Goal: Task Accomplishment & Management: Manage account settings

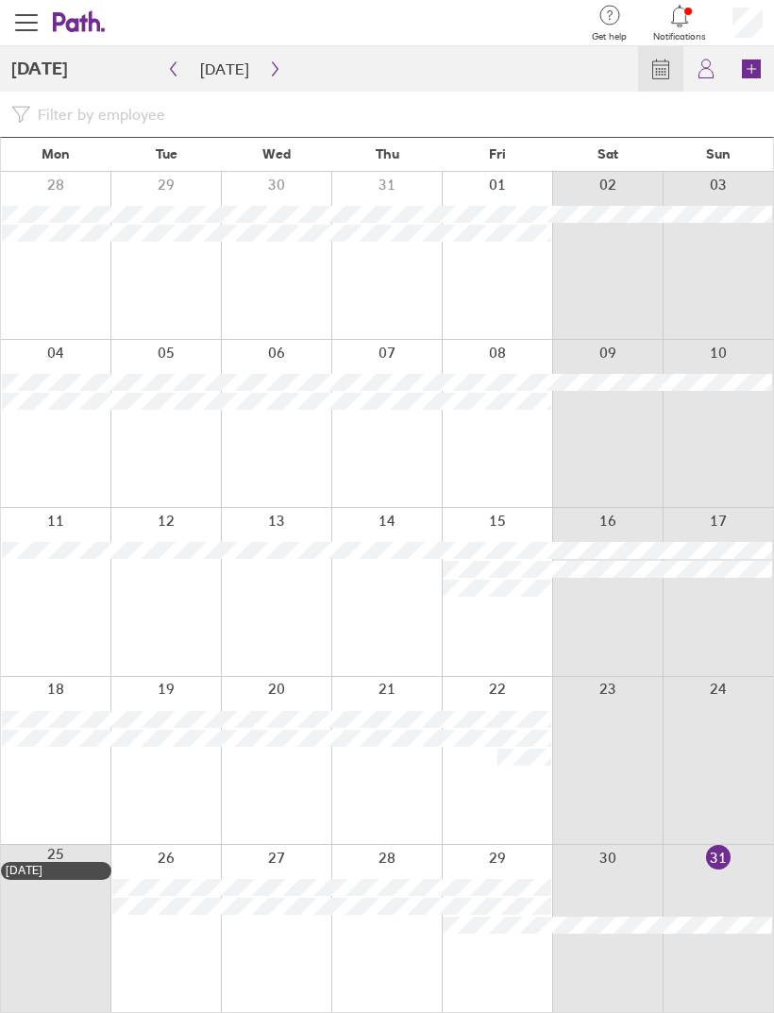
click at [268, 63] on icon "button" at bounding box center [275, 68] width 14 height 15
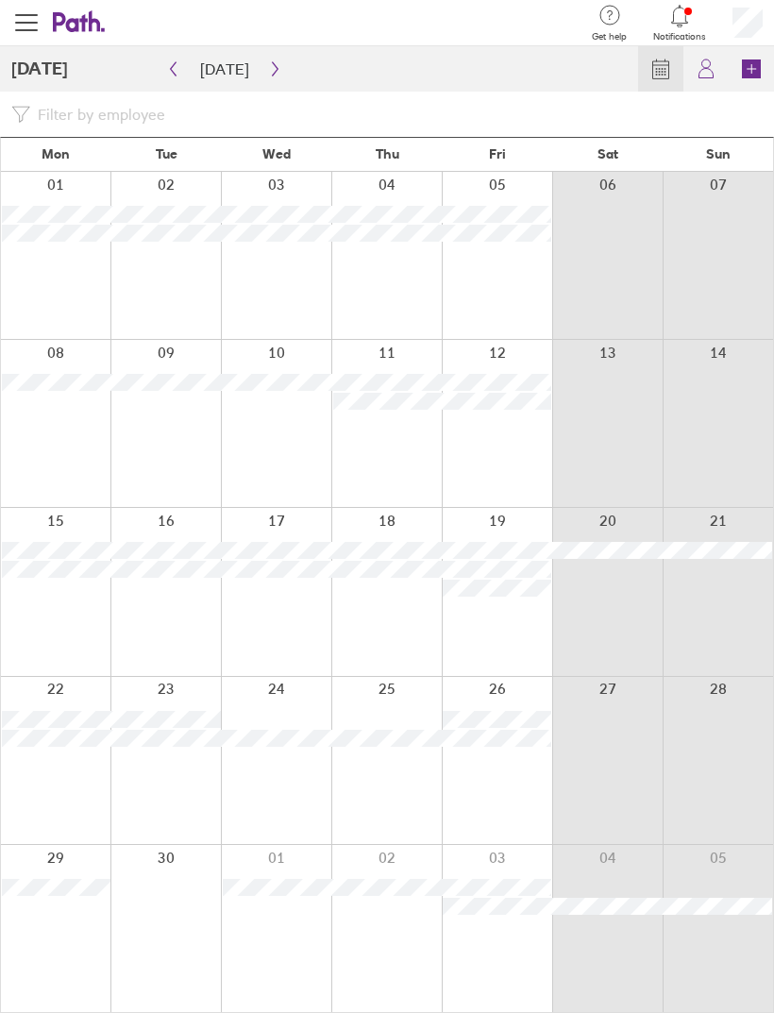
click at [278, 71] on button "button" at bounding box center [275, 69] width 24 height 30
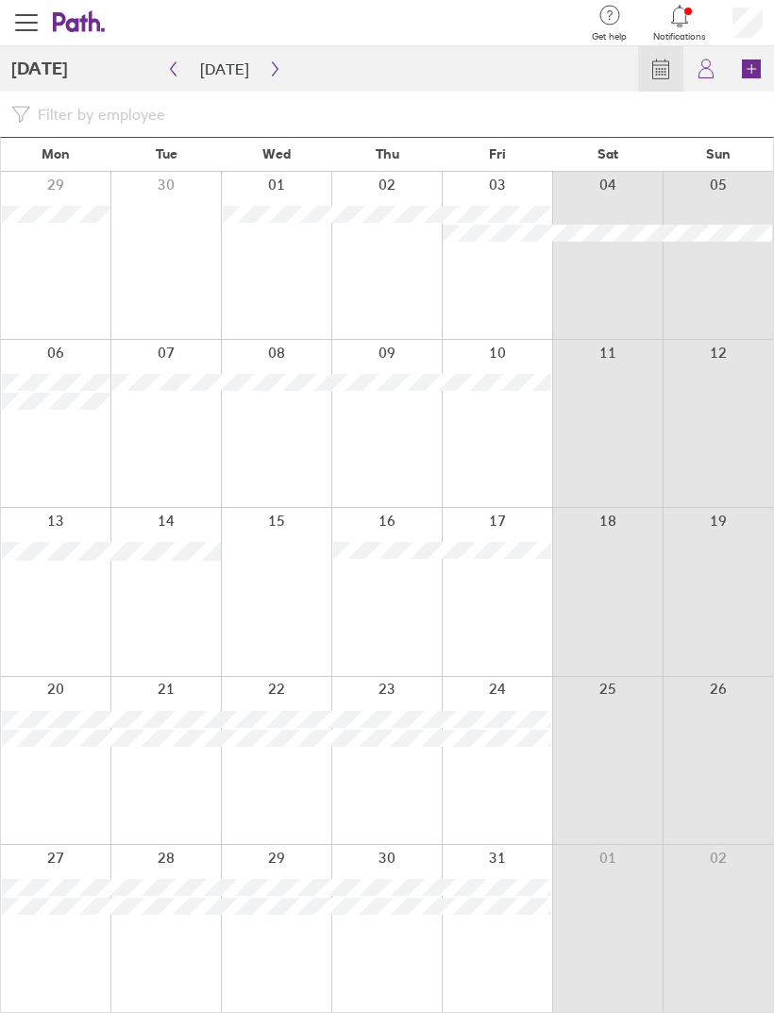
click at [279, 71] on button "button" at bounding box center [275, 69] width 24 height 30
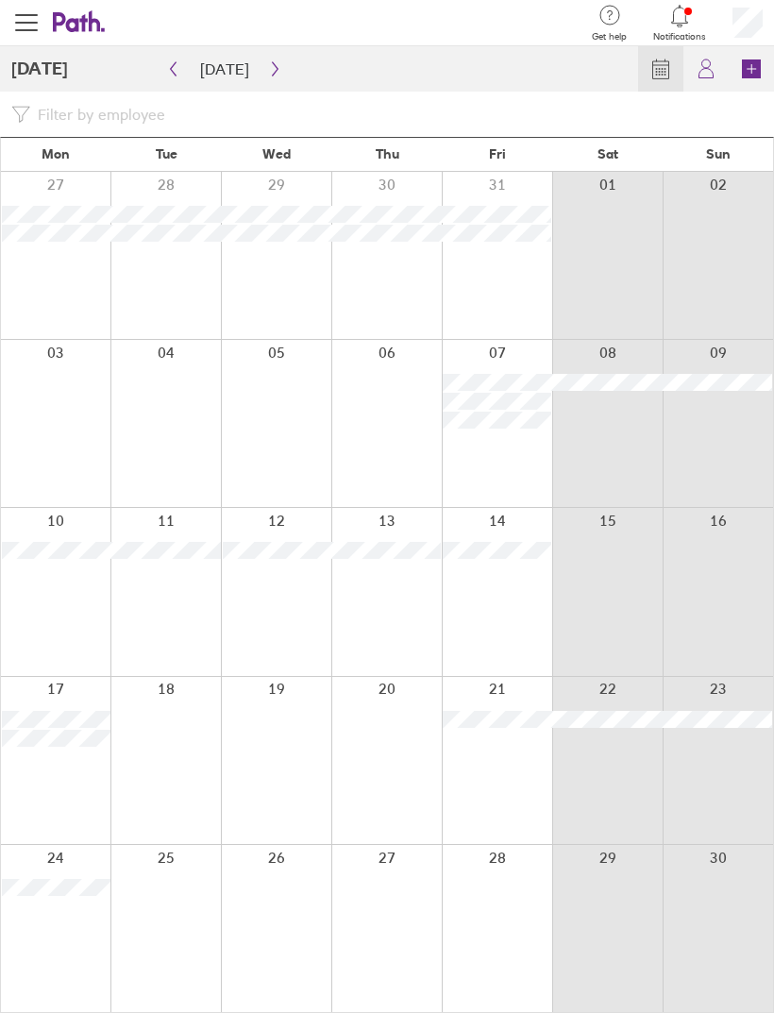
click at [279, 69] on button "button" at bounding box center [275, 69] width 24 height 30
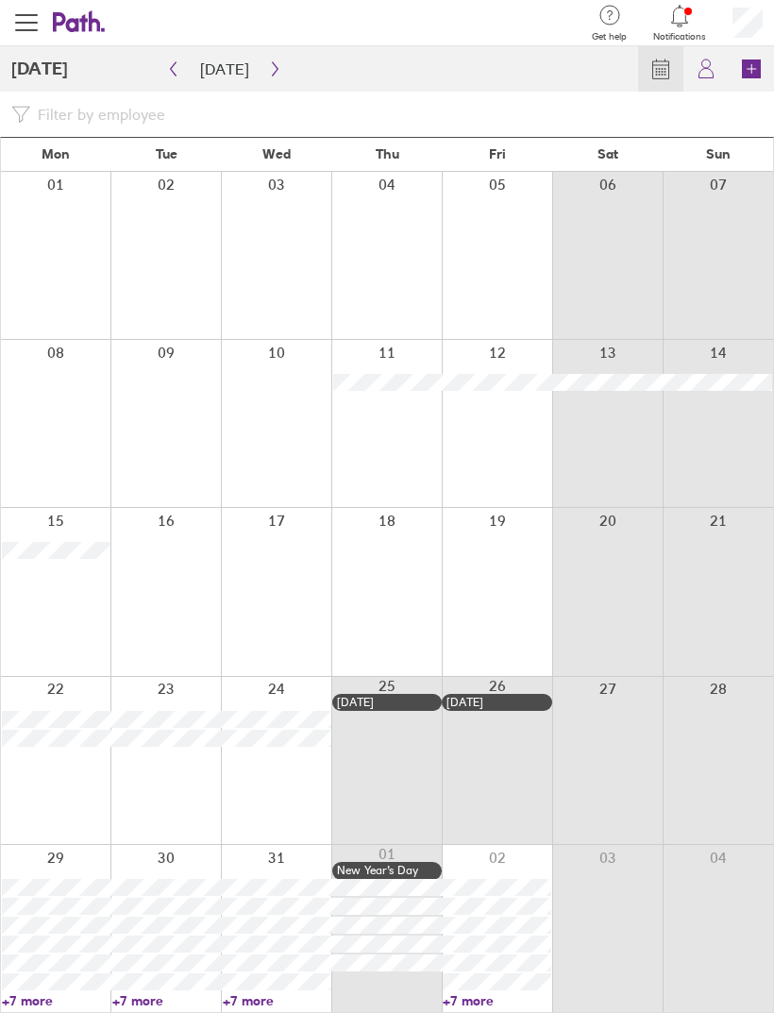
click at [270, 75] on icon "button" at bounding box center [275, 68] width 14 height 15
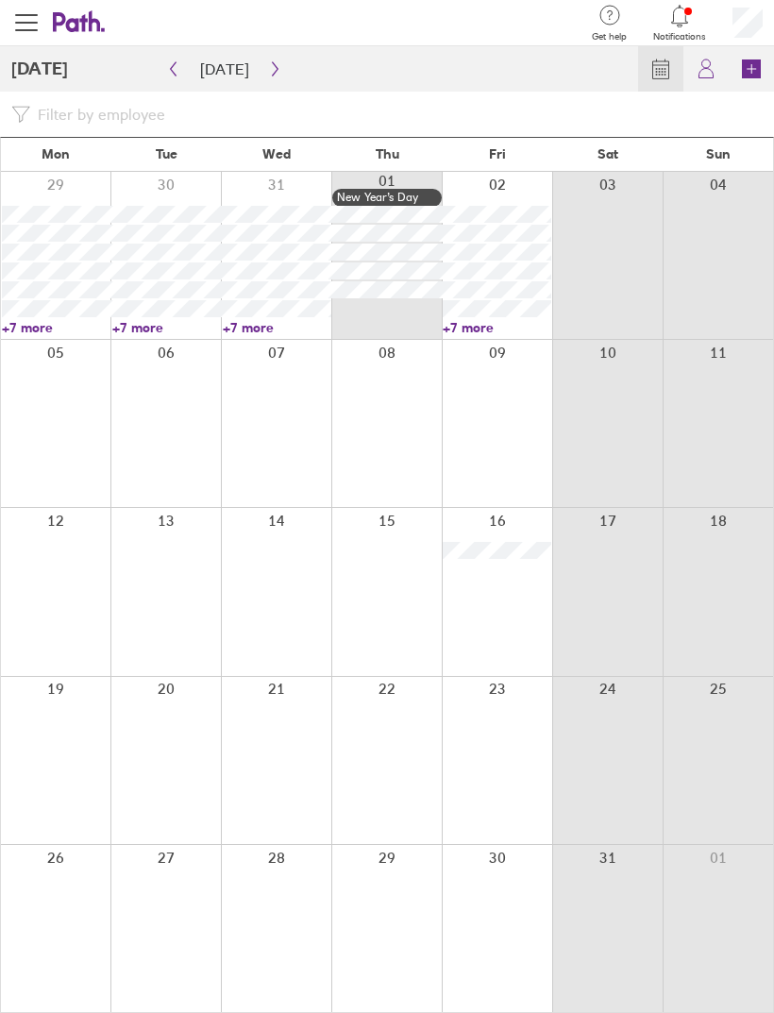
click at [268, 70] on icon "button" at bounding box center [275, 68] width 14 height 15
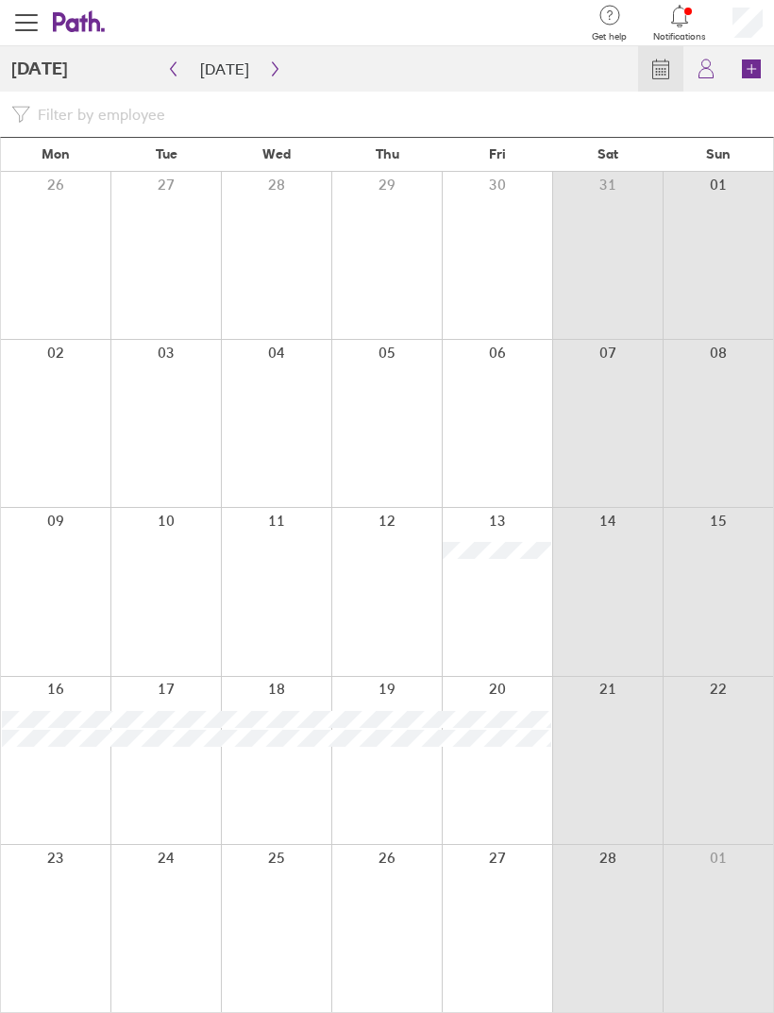
click at [271, 68] on icon "button" at bounding box center [275, 68] width 14 height 15
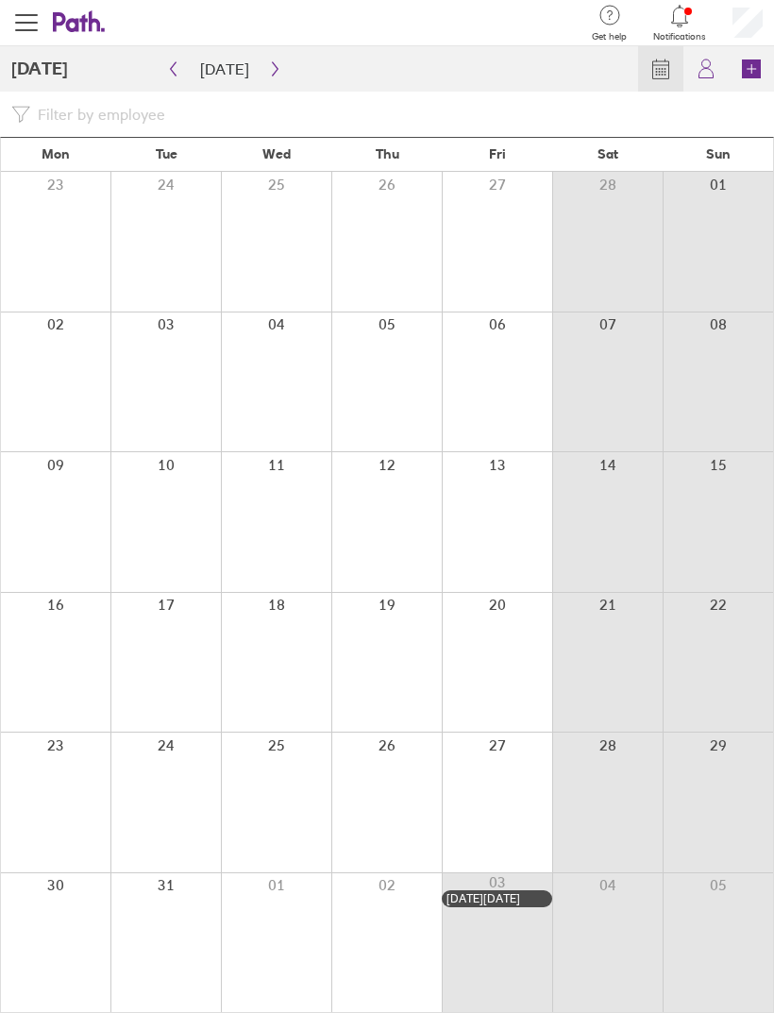
click at [268, 76] on button "button" at bounding box center [275, 69] width 24 height 30
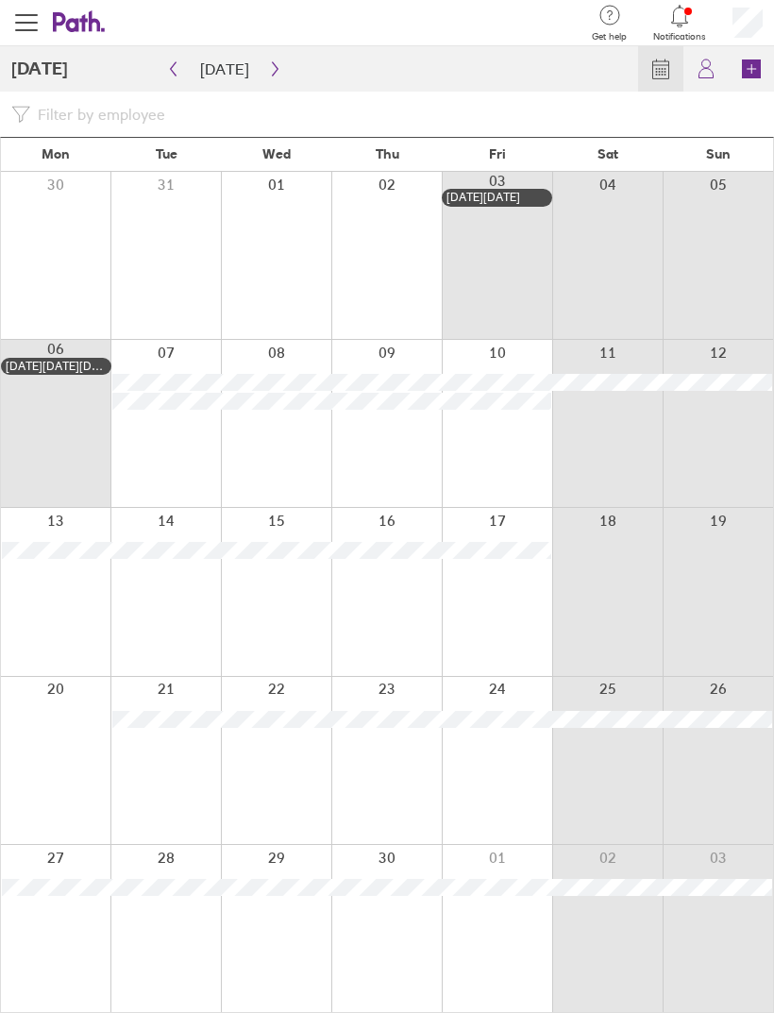
click at [272, 66] on icon "button" at bounding box center [275, 69] width 6 height 14
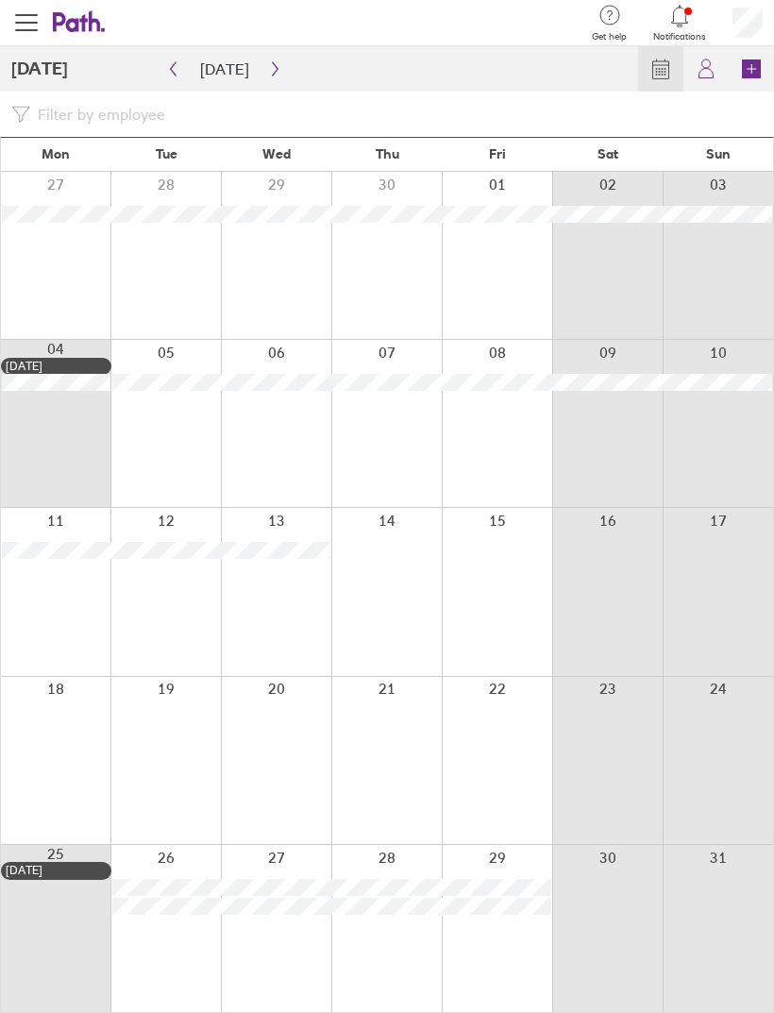
click at [268, 75] on icon "button" at bounding box center [275, 68] width 14 height 15
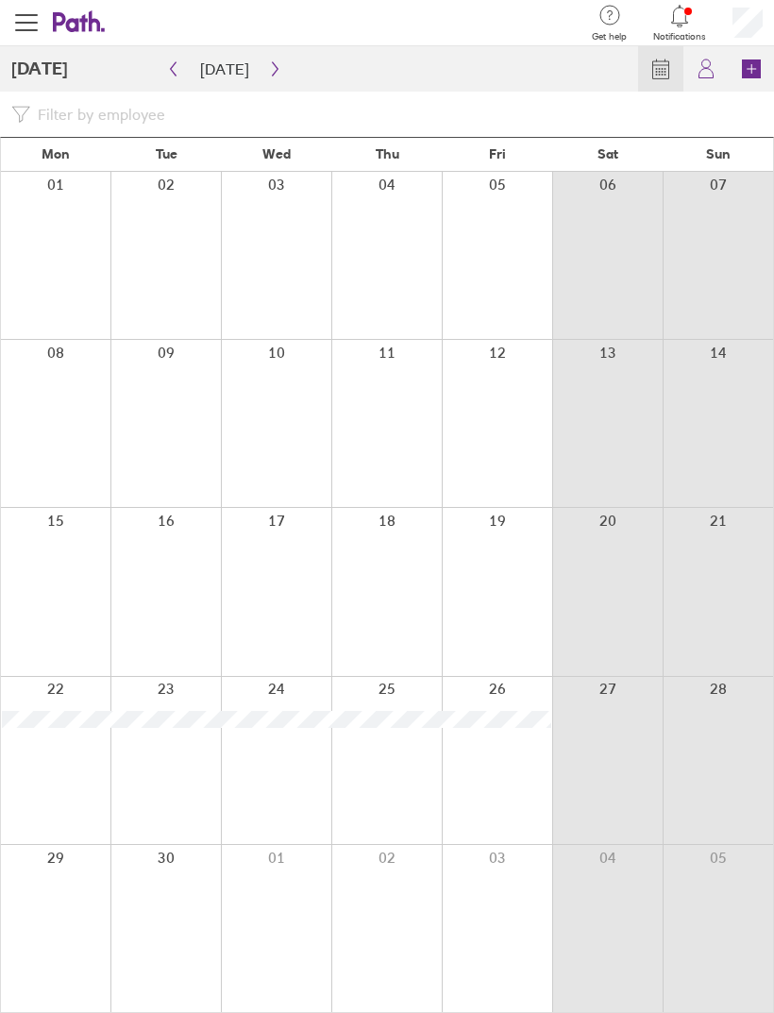
click at [268, 71] on icon "button" at bounding box center [275, 68] width 14 height 15
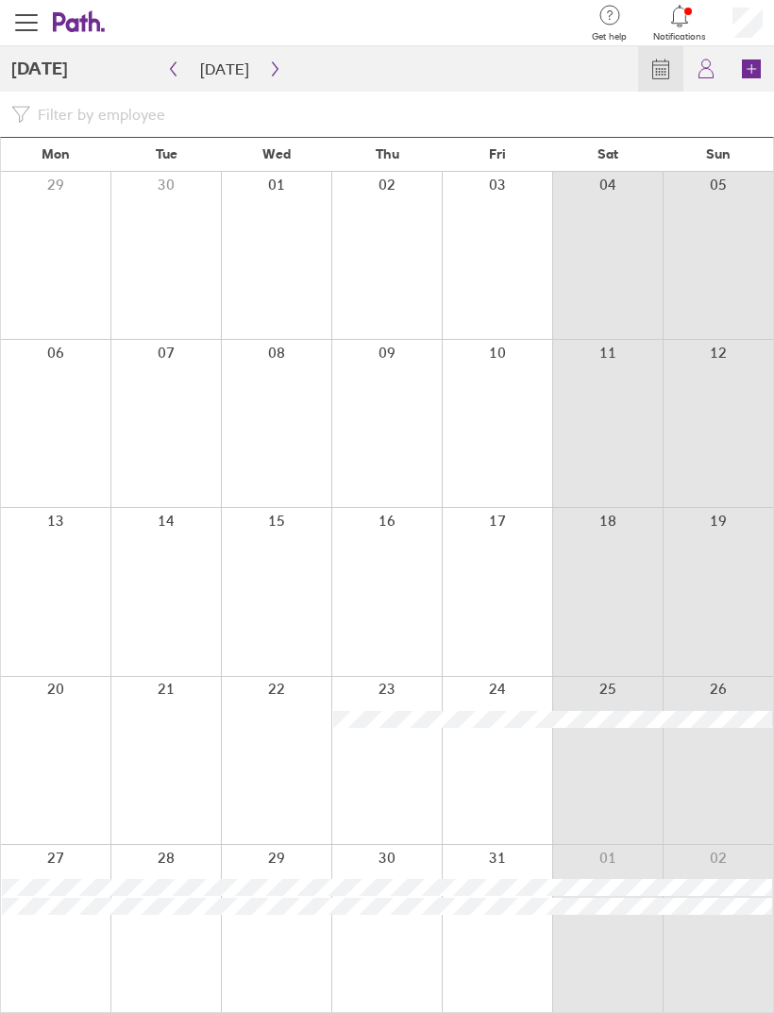
click at [271, 74] on icon "button" at bounding box center [275, 68] width 14 height 15
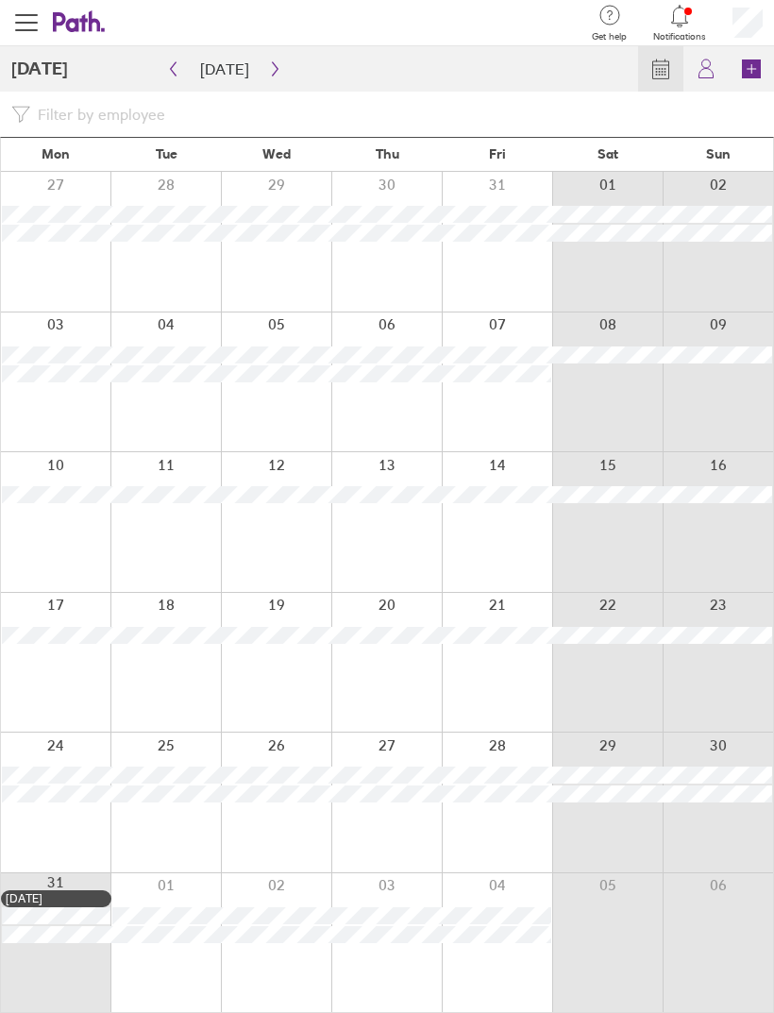
click at [274, 73] on icon "button" at bounding box center [275, 68] width 14 height 15
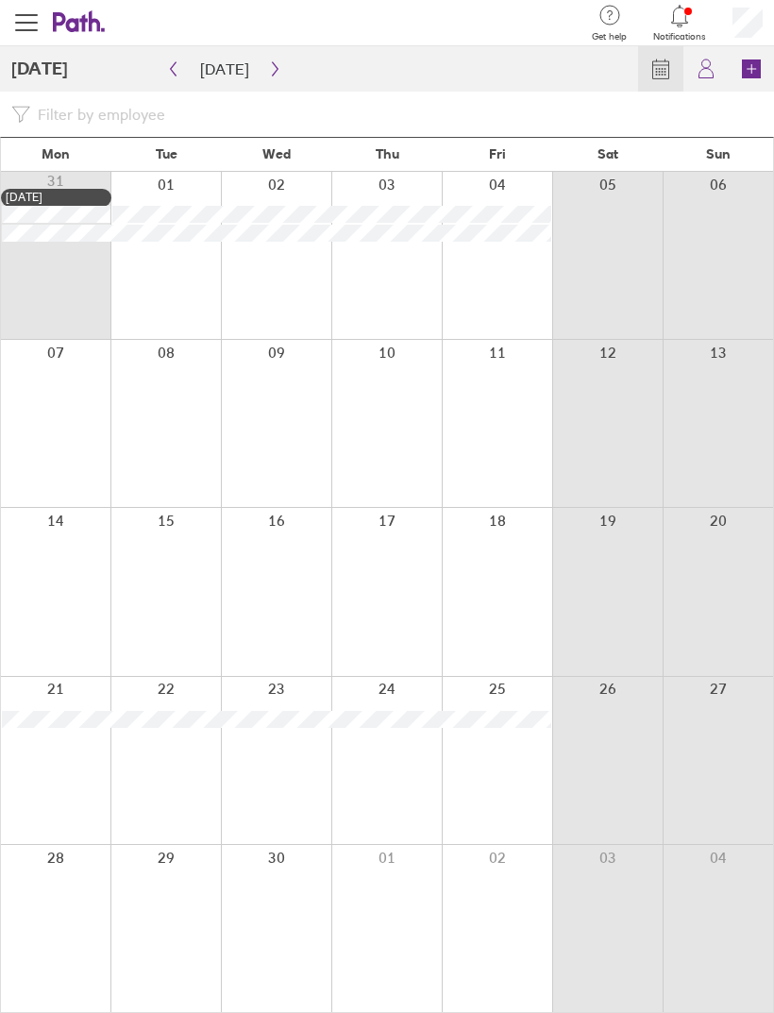
click at [175, 71] on icon "button" at bounding box center [173, 68] width 14 height 15
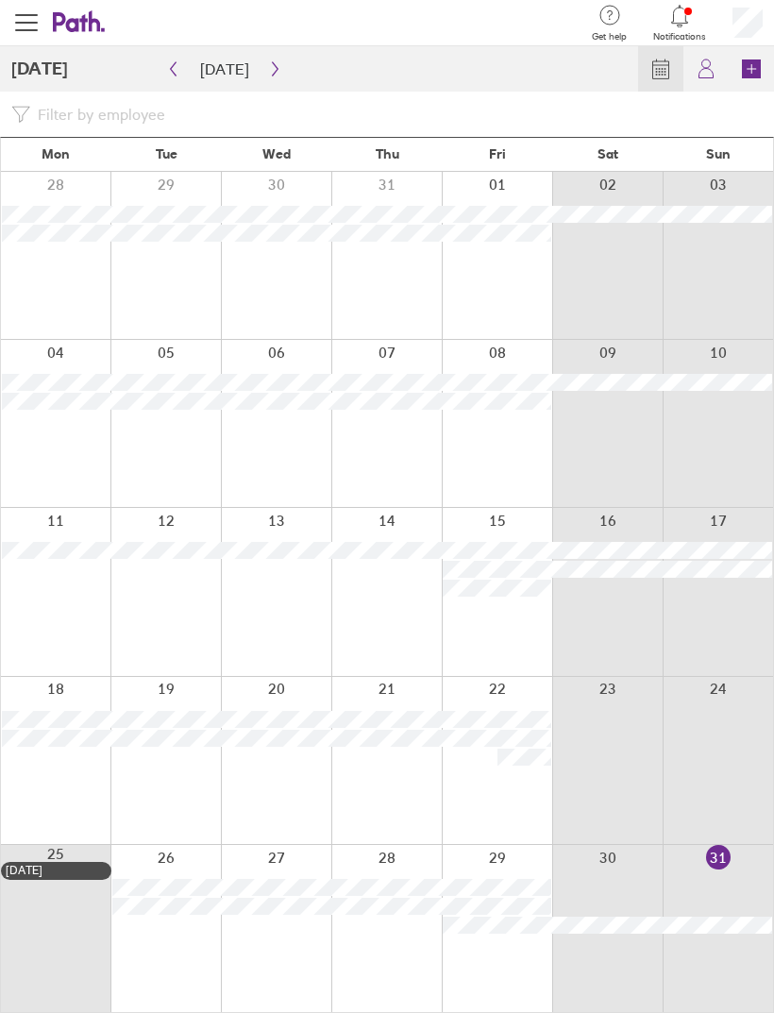
click at [268, 66] on icon "button" at bounding box center [275, 68] width 14 height 15
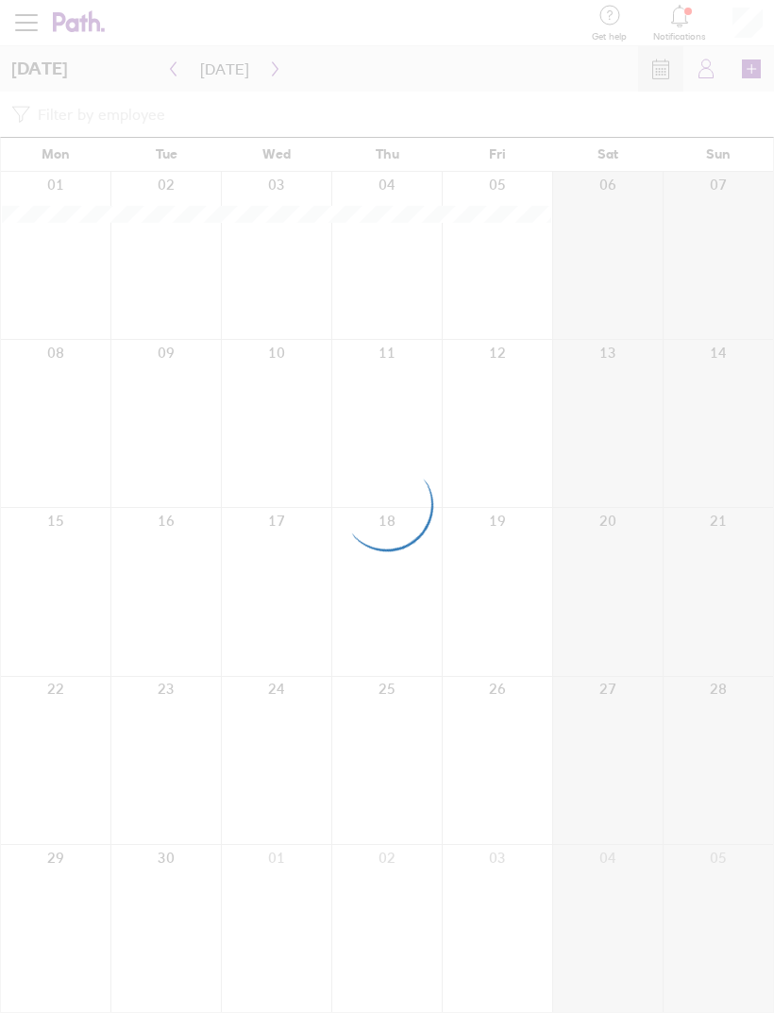
click at [265, 65] on div at bounding box center [387, 506] width 774 height 1013
click at [272, 62] on div at bounding box center [387, 506] width 774 height 1013
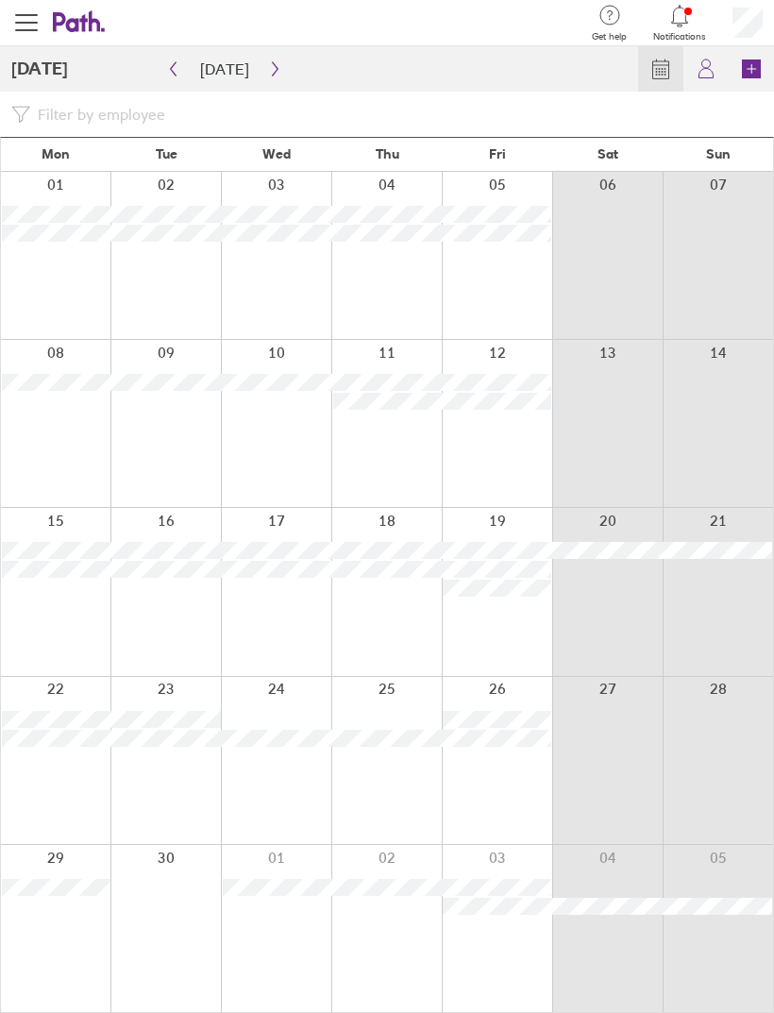
click at [268, 63] on icon "button" at bounding box center [275, 68] width 14 height 15
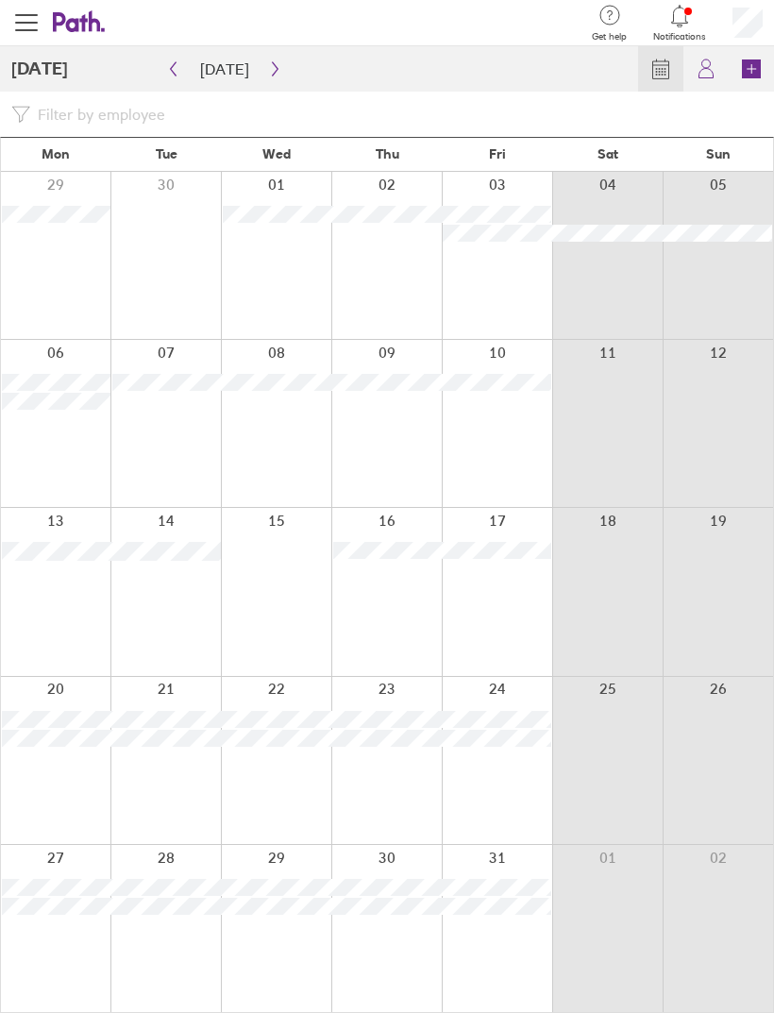
click at [270, 63] on icon "button" at bounding box center [275, 68] width 14 height 15
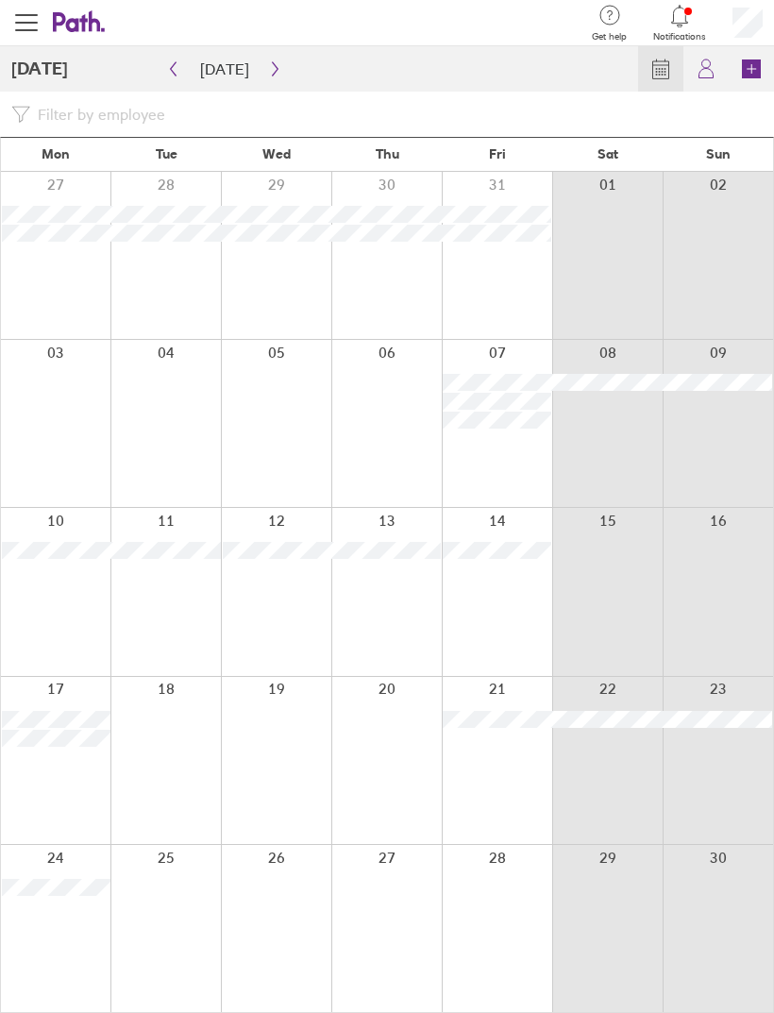
click at [272, 62] on icon "button" at bounding box center [275, 69] width 6 height 14
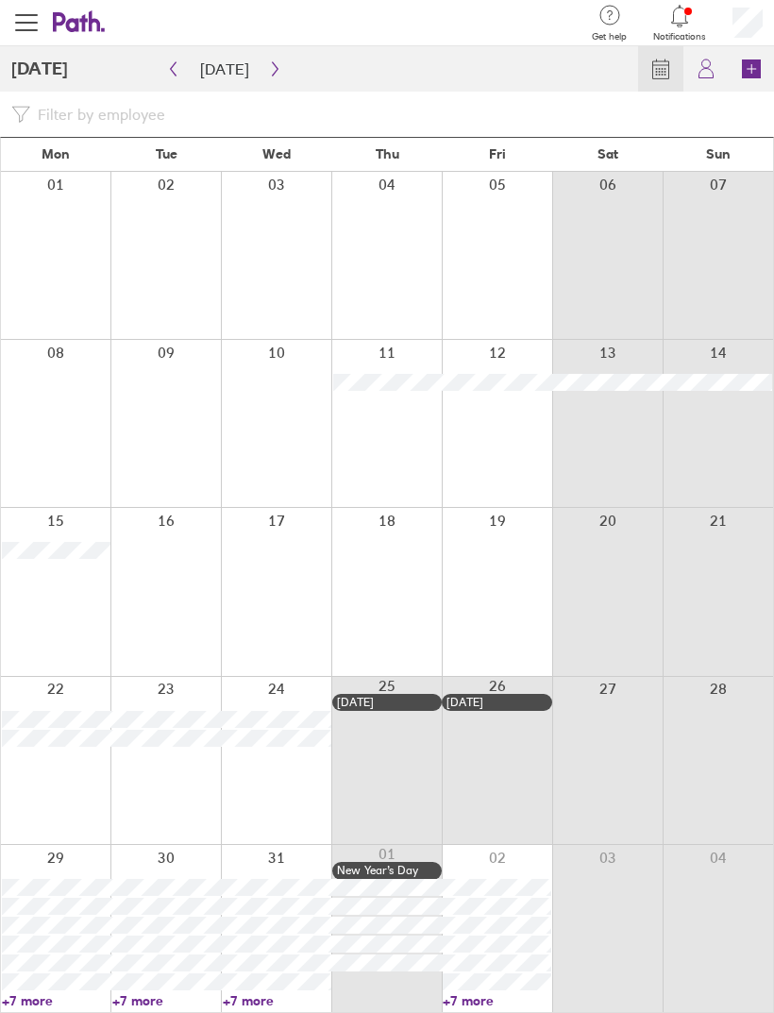
click at [263, 54] on button "button" at bounding box center [275, 69] width 24 height 30
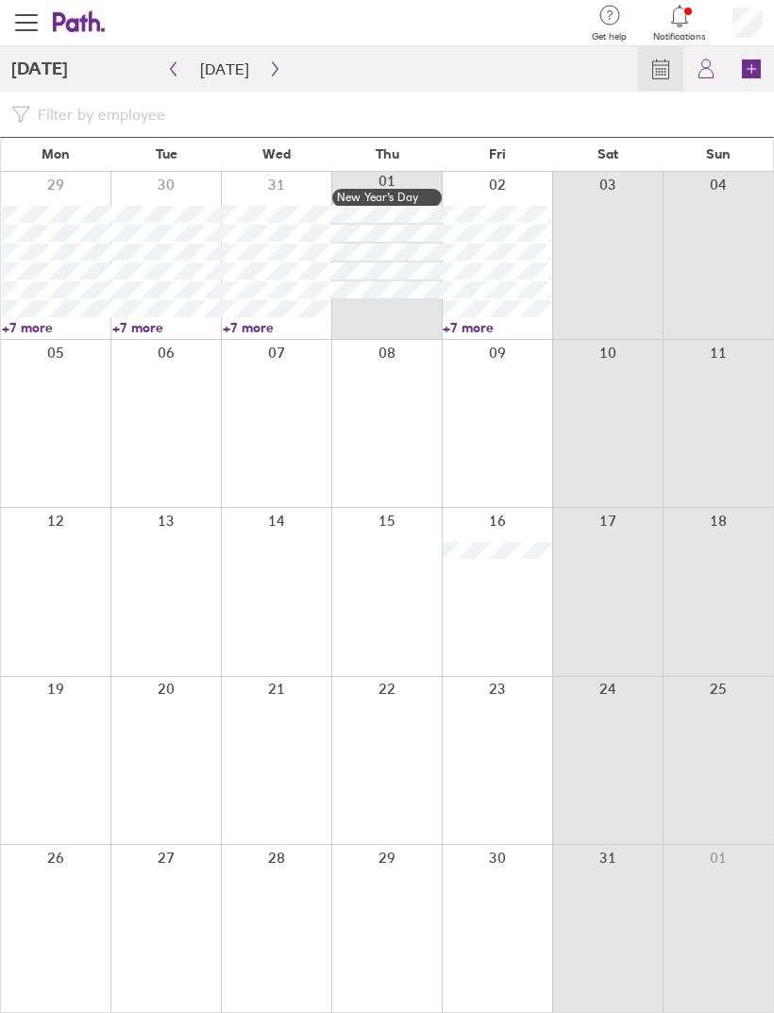
click at [263, 55] on button "button" at bounding box center [275, 69] width 24 height 30
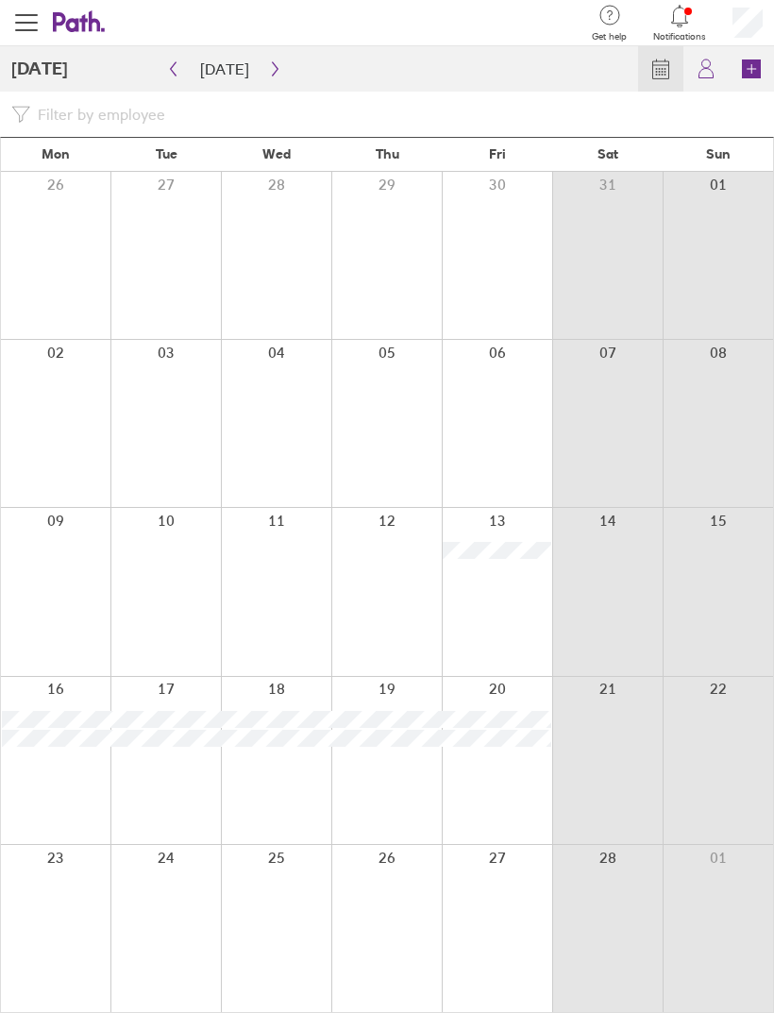
click at [263, 58] on button "button" at bounding box center [275, 69] width 24 height 30
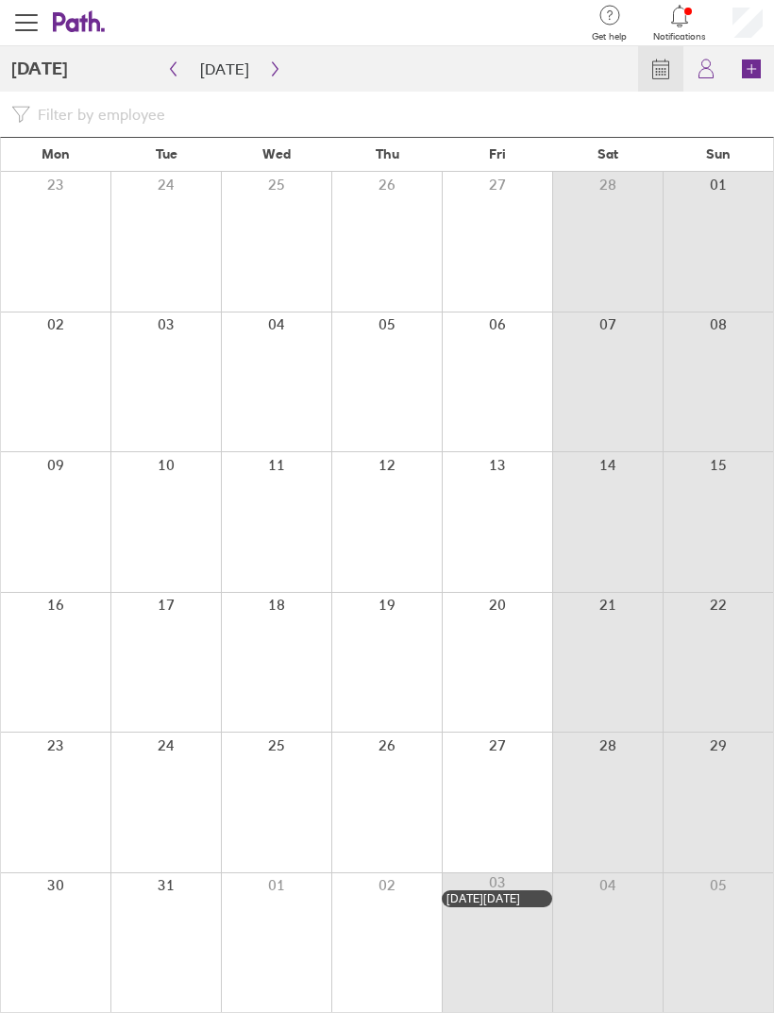
click at [268, 61] on icon "button" at bounding box center [275, 68] width 14 height 15
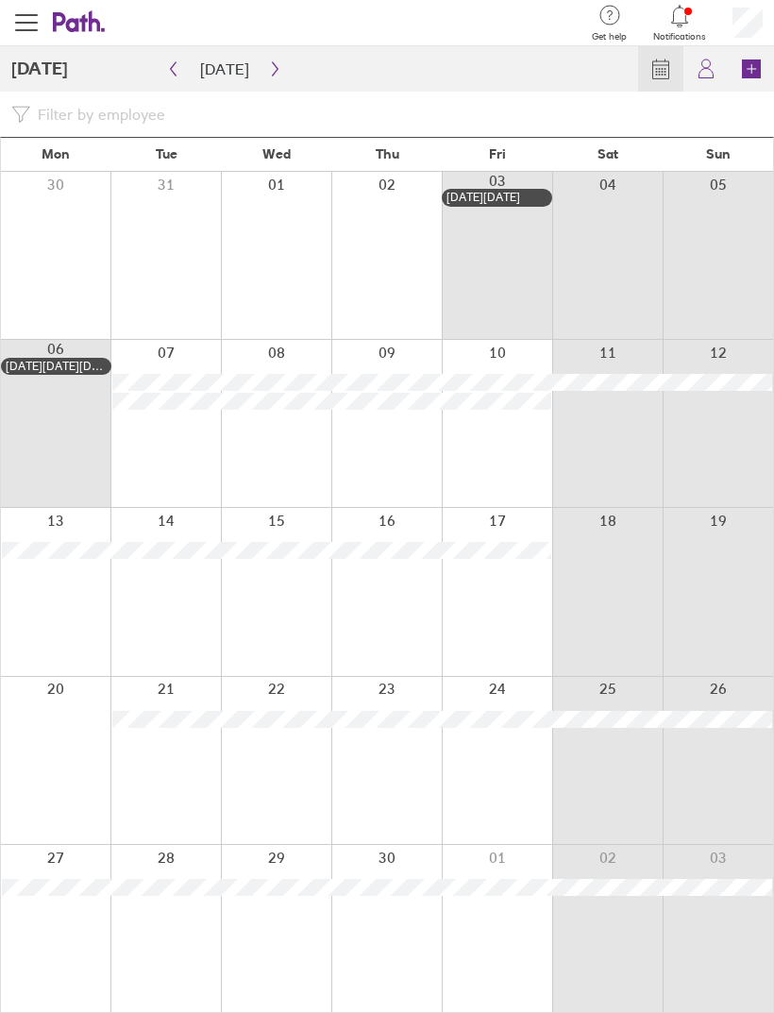
click at [267, 59] on button "button" at bounding box center [275, 69] width 24 height 30
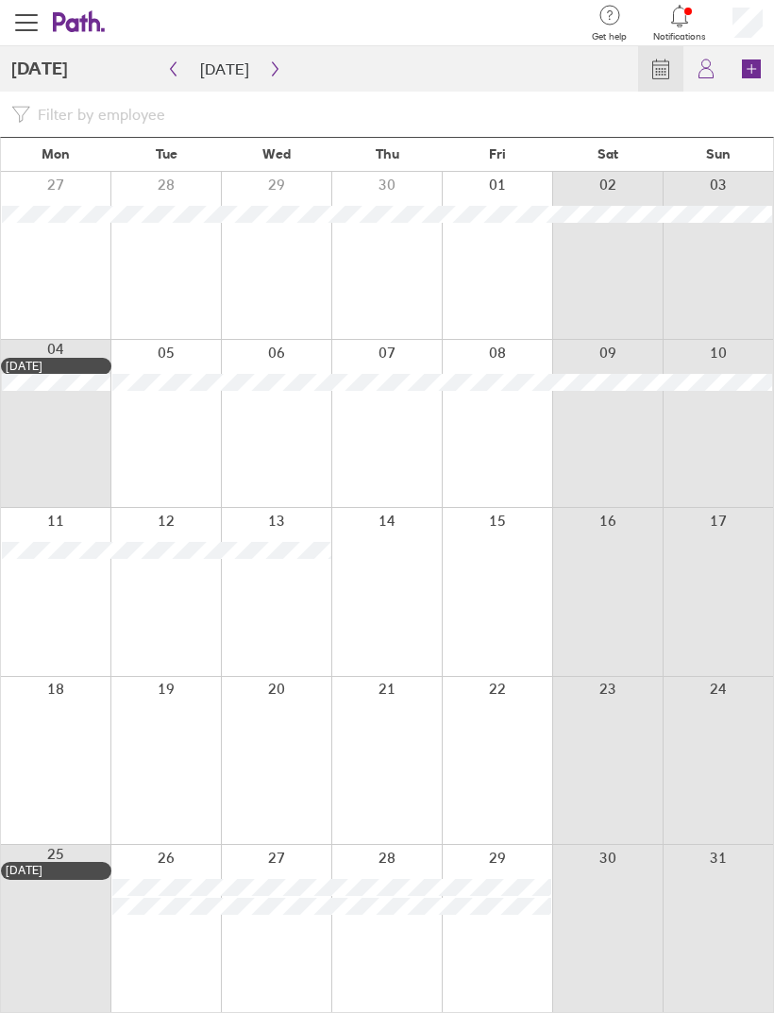
click at [269, 63] on icon "button" at bounding box center [275, 68] width 14 height 15
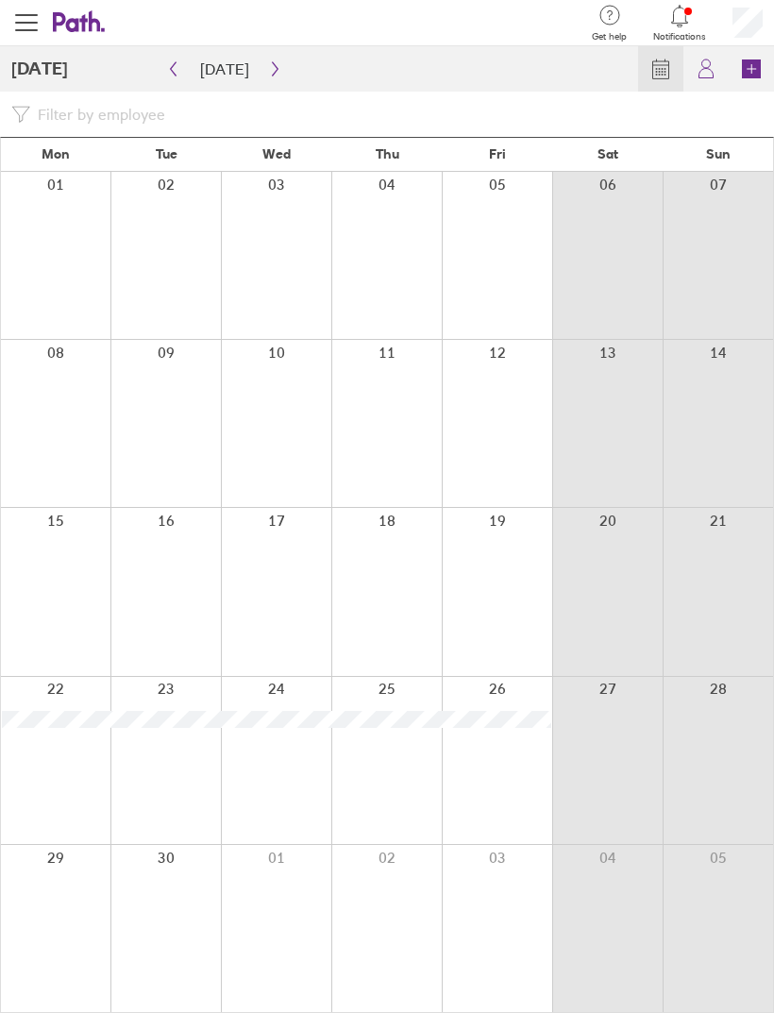
click at [277, 63] on button "button" at bounding box center [275, 69] width 24 height 30
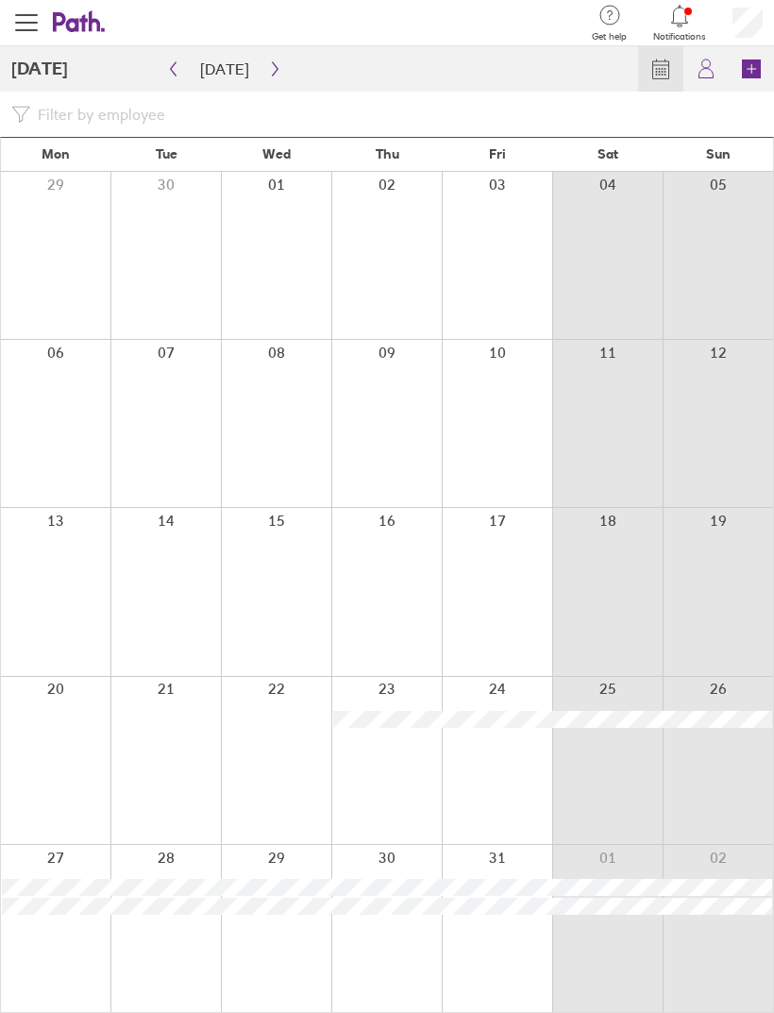
click at [269, 59] on button "button" at bounding box center [275, 69] width 24 height 30
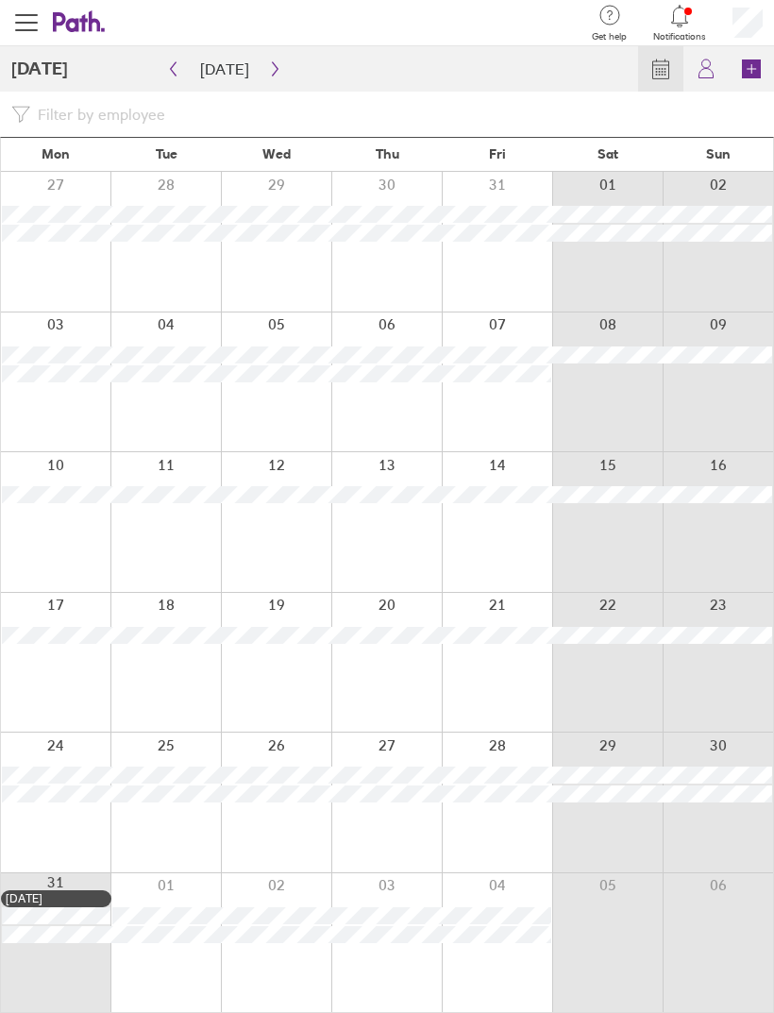
click at [274, 59] on button "button" at bounding box center [275, 69] width 24 height 30
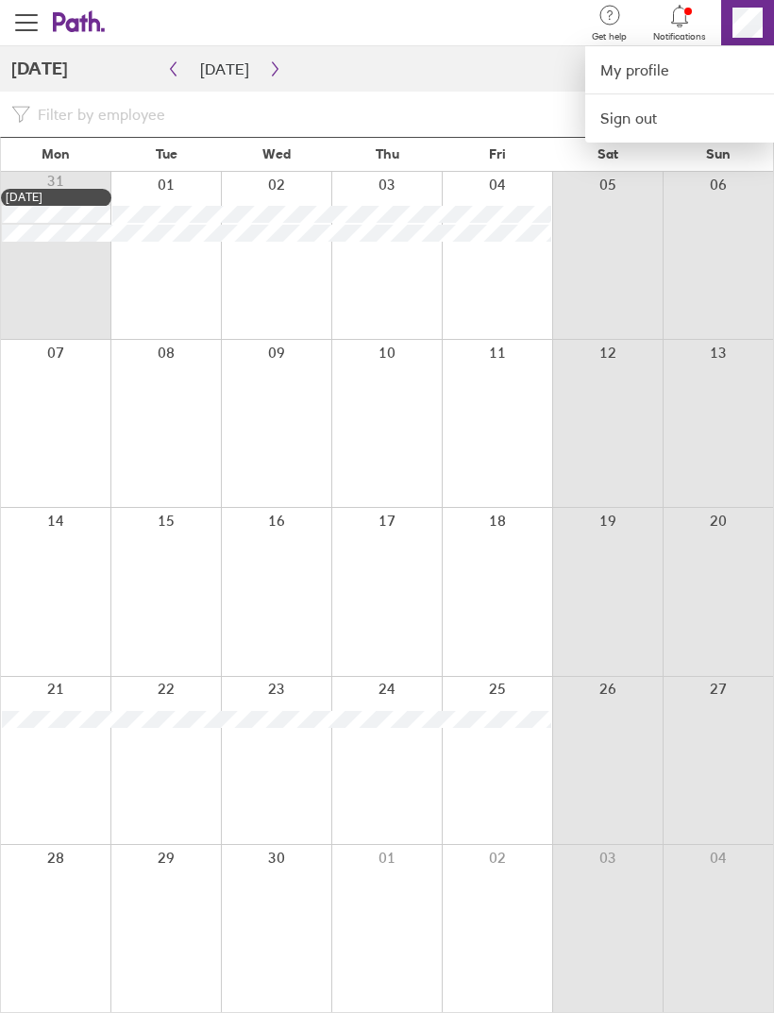
click at [522, 83] on div at bounding box center [387, 506] width 774 height 1013
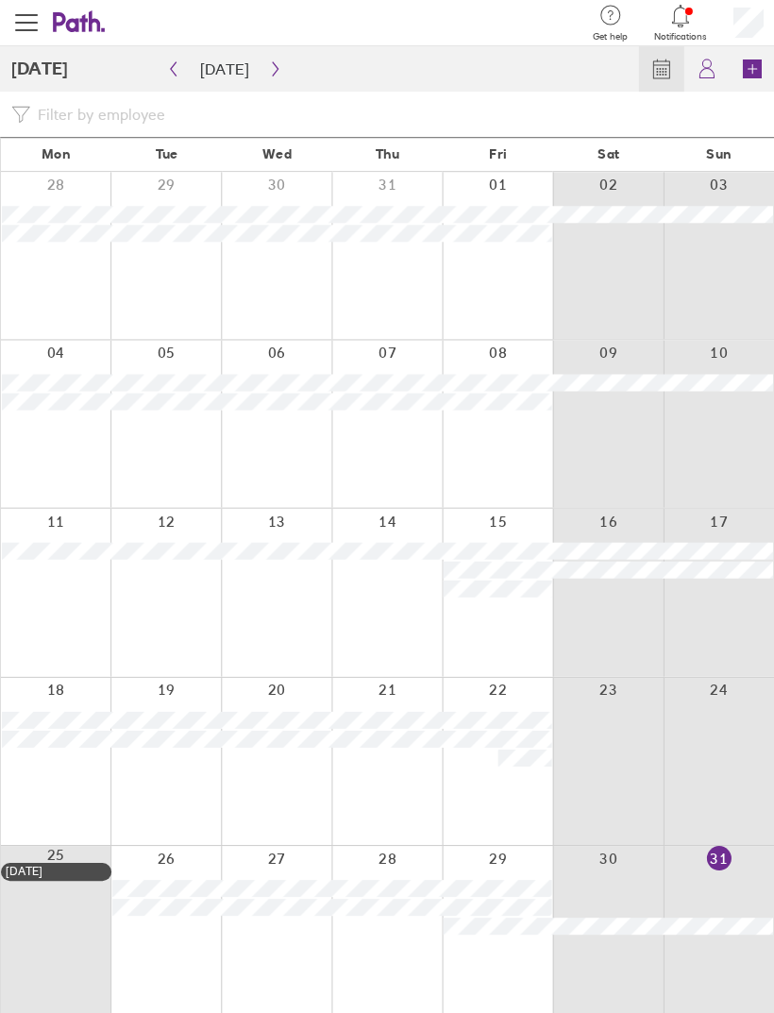
click at [270, 75] on icon "button" at bounding box center [275, 68] width 14 height 15
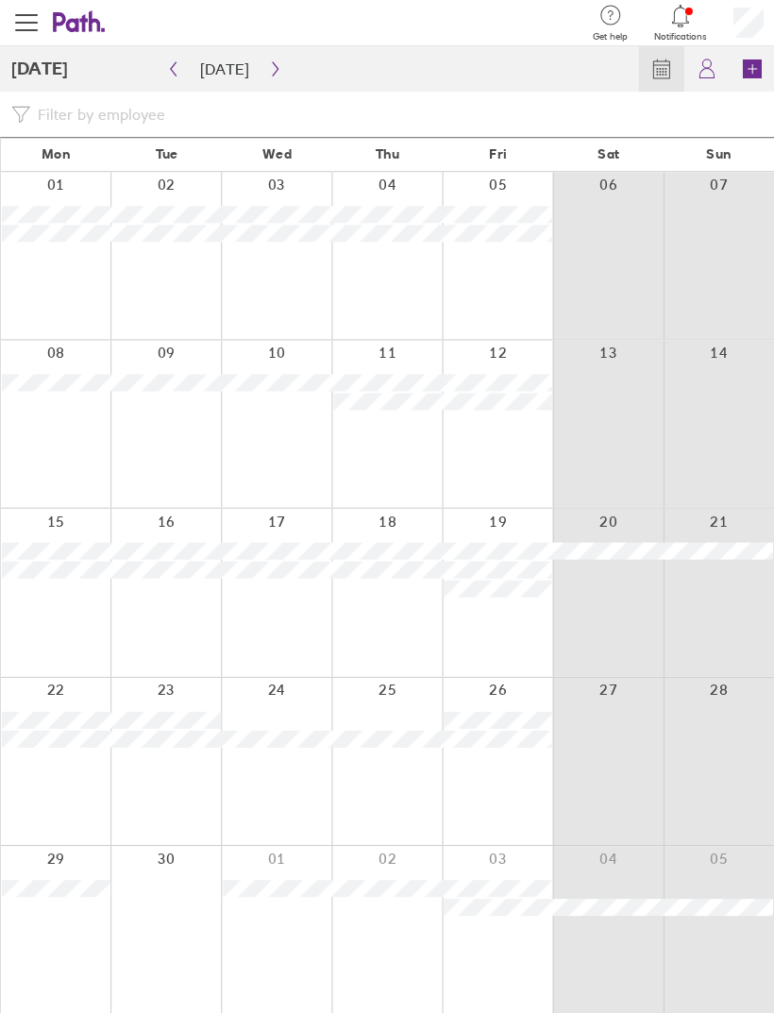
click at [271, 70] on icon "button" at bounding box center [275, 68] width 14 height 15
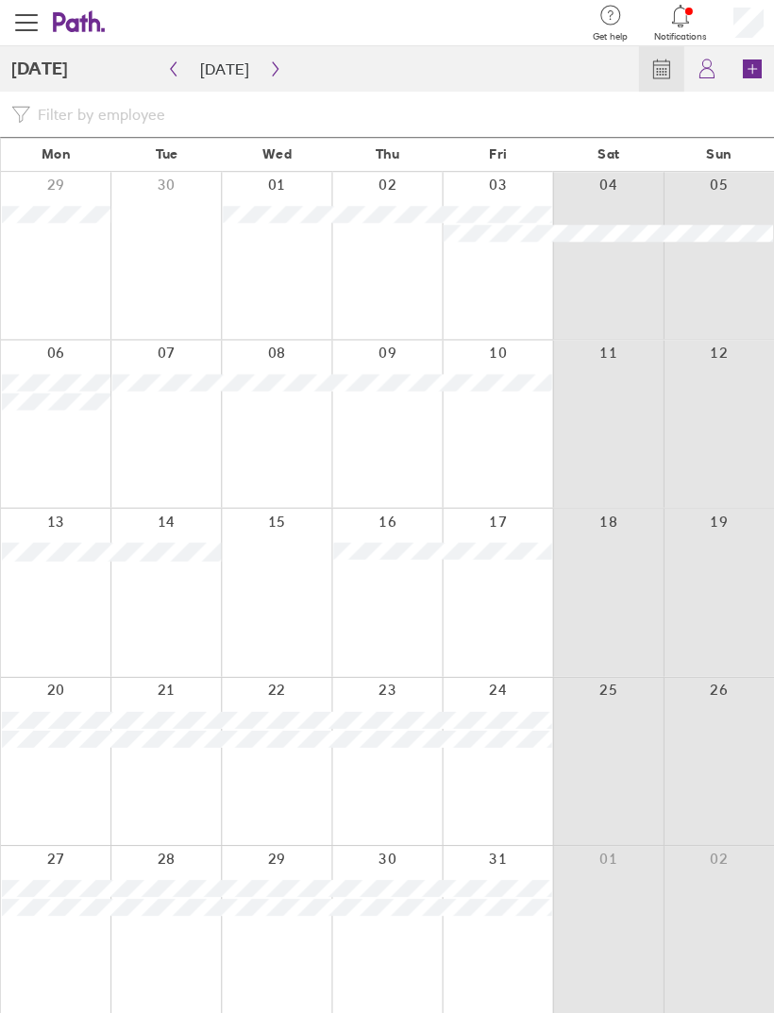
click at [272, 71] on icon "button" at bounding box center [275, 68] width 14 height 15
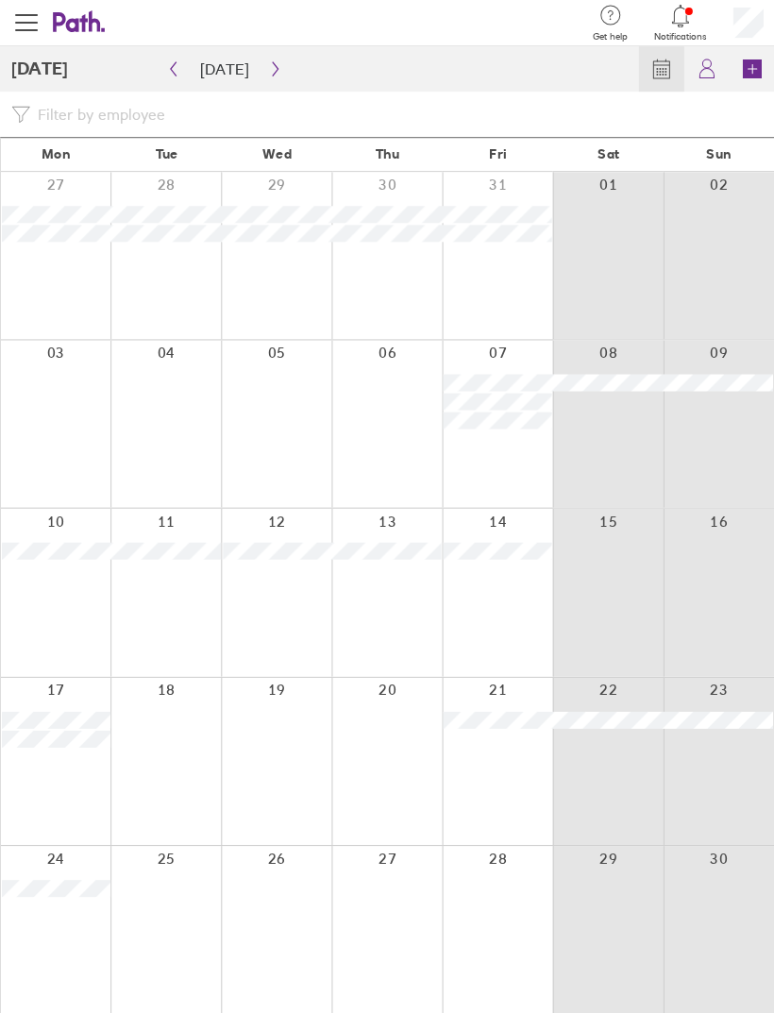
click at [263, 67] on button "button" at bounding box center [275, 69] width 24 height 30
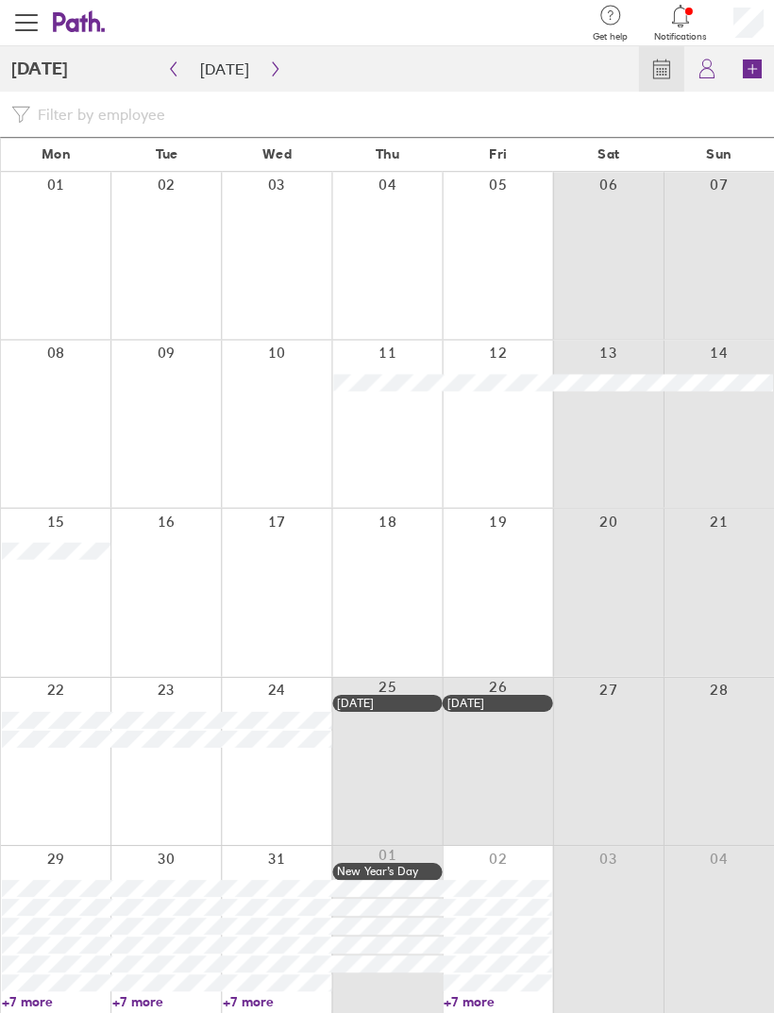
click at [276, 59] on button "button" at bounding box center [275, 69] width 24 height 30
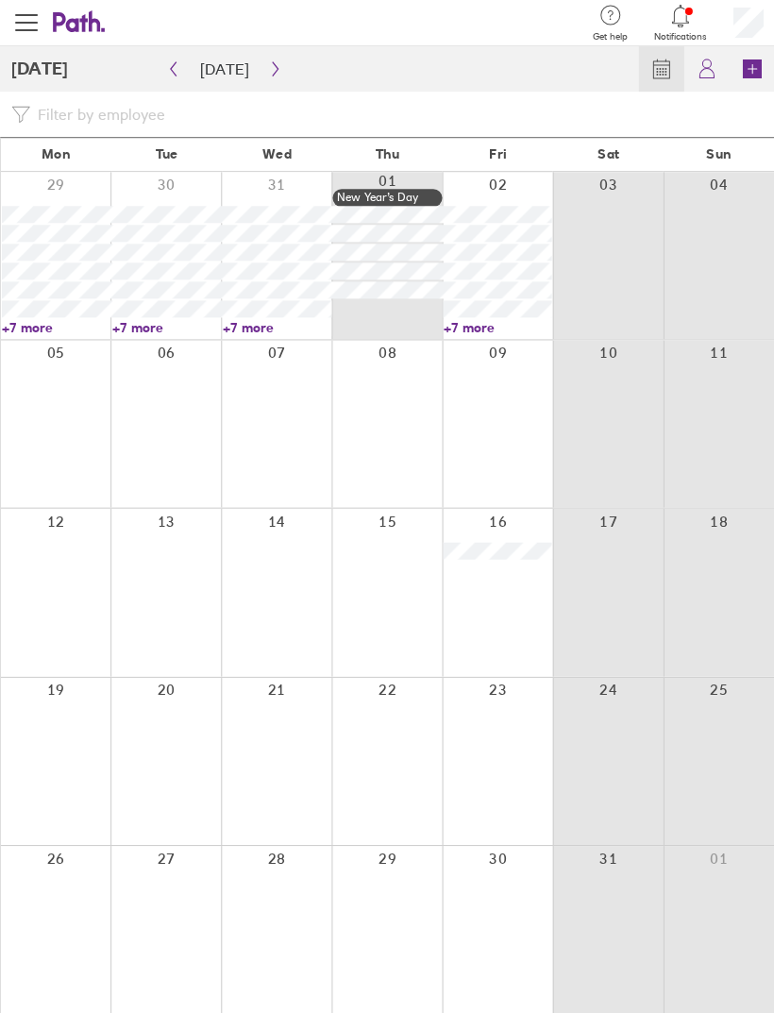
click at [268, 69] on icon "button" at bounding box center [275, 68] width 14 height 15
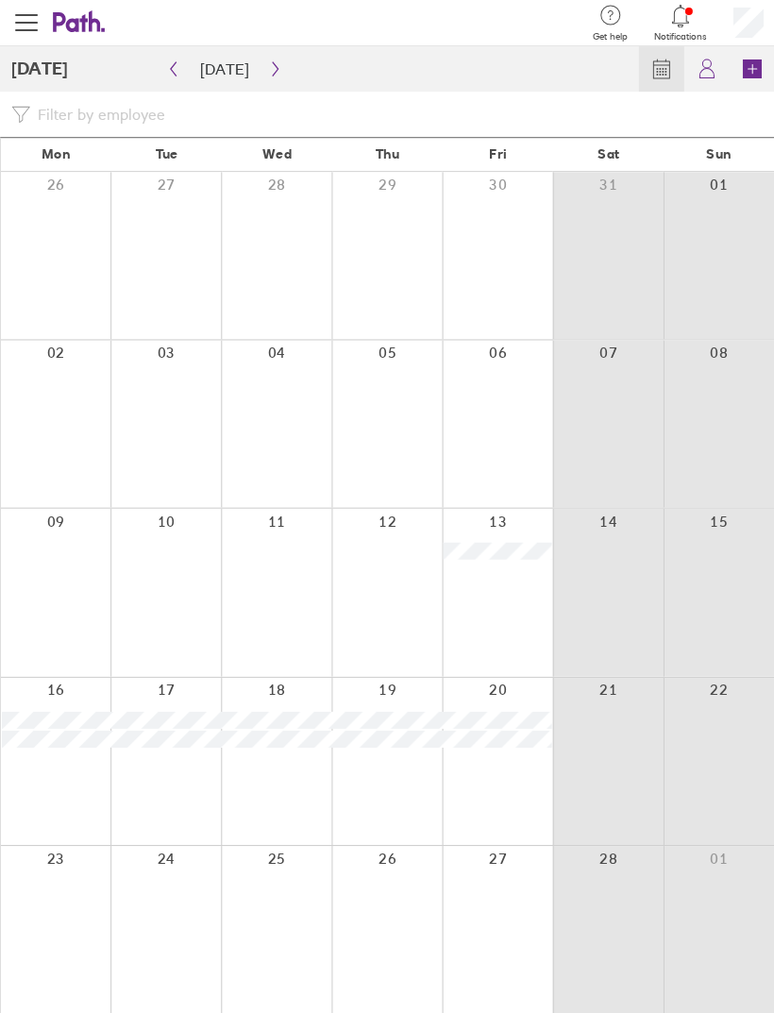
click at [272, 65] on icon "button" at bounding box center [275, 69] width 6 height 14
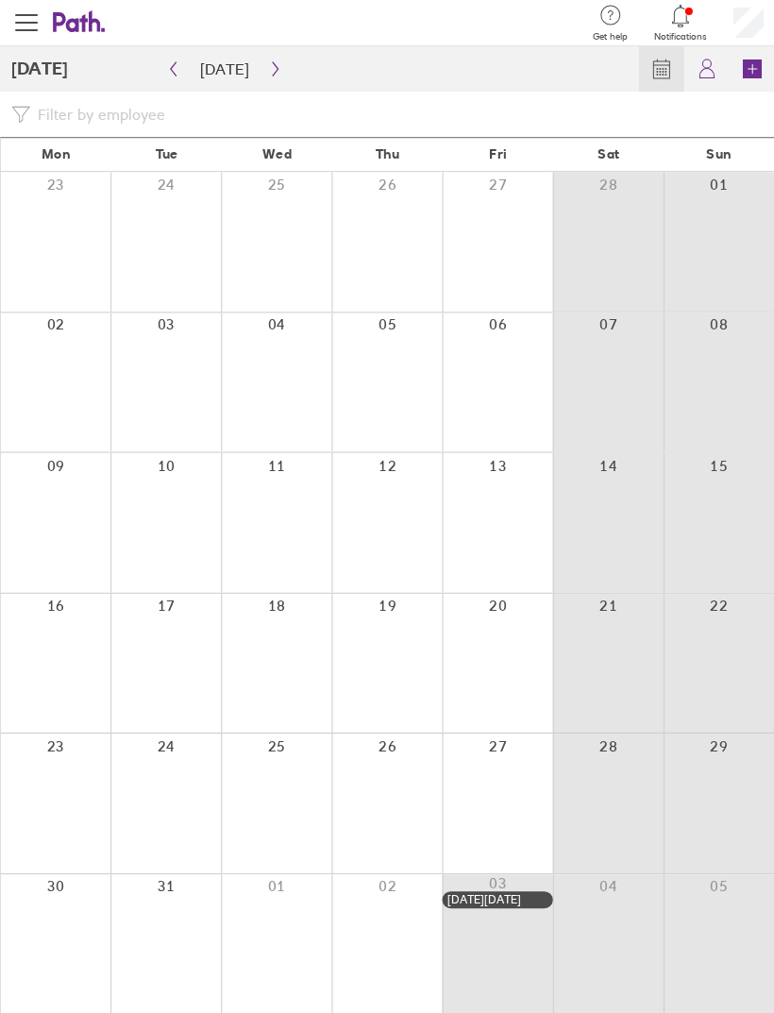
click at [269, 62] on icon "button" at bounding box center [275, 68] width 14 height 15
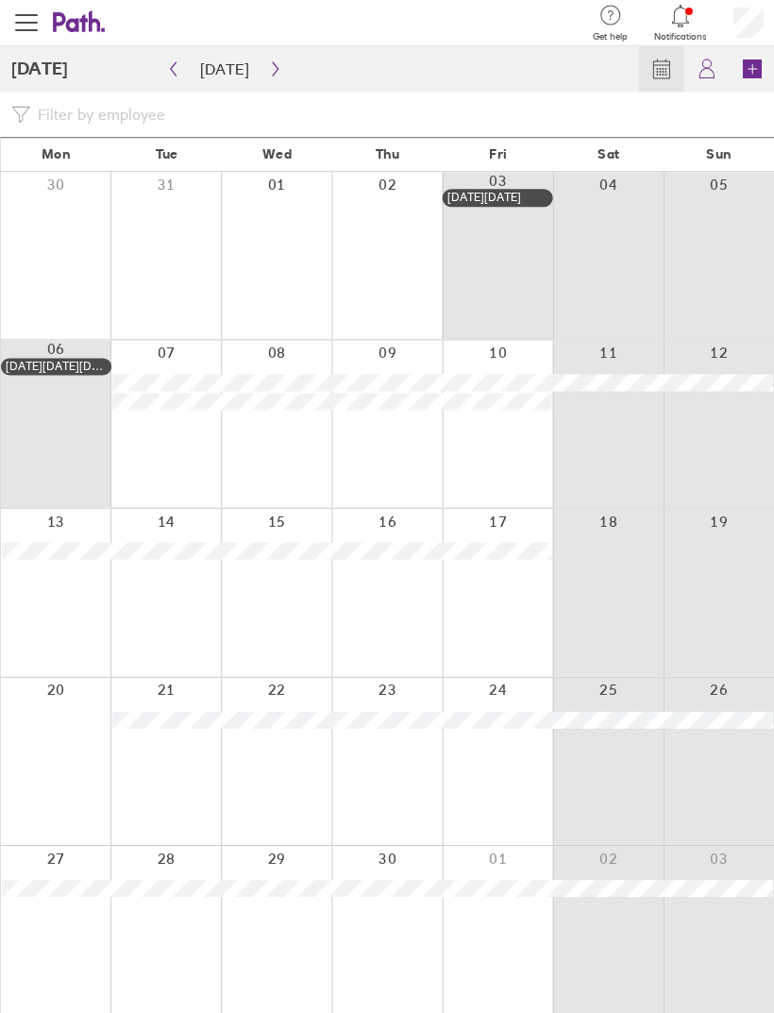
click at [268, 74] on icon "button" at bounding box center [275, 68] width 14 height 15
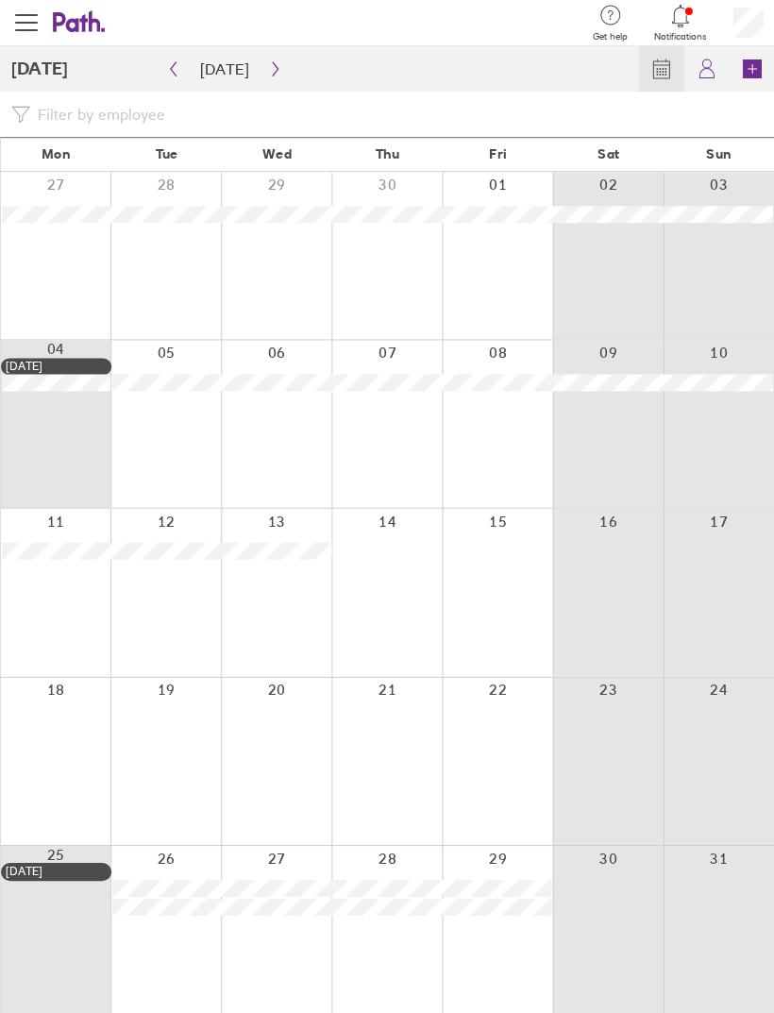
click at [268, 70] on icon "button" at bounding box center [275, 68] width 14 height 15
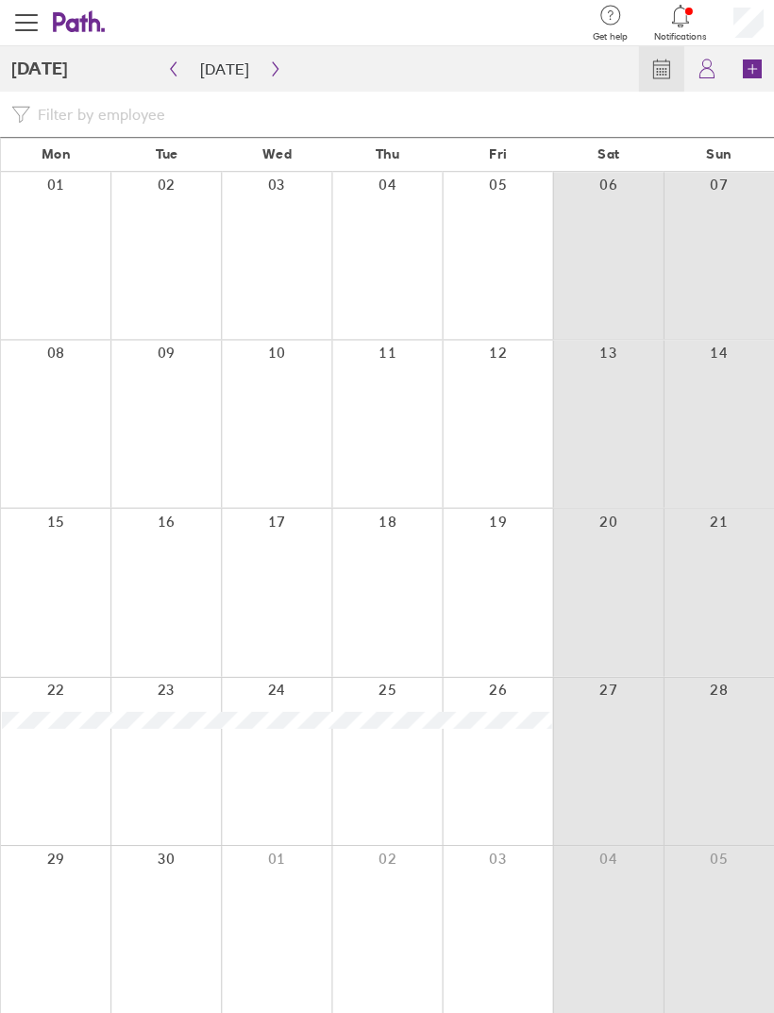
click at [278, 63] on button "button" at bounding box center [275, 69] width 24 height 30
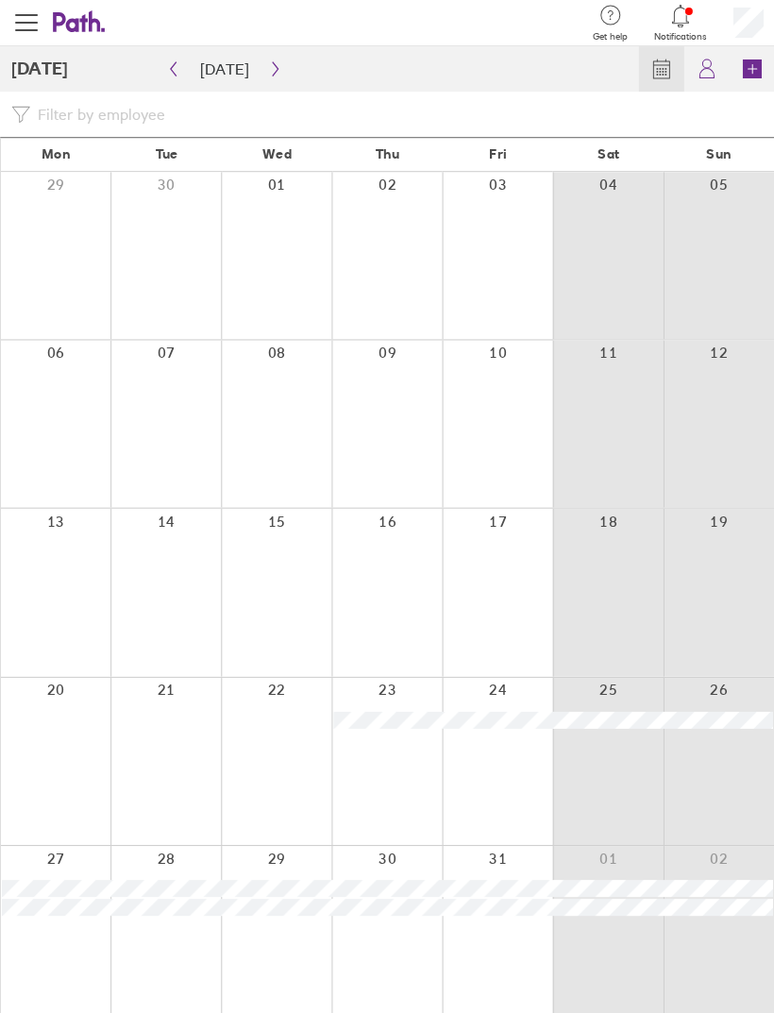
click at [268, 64] on icon "button" at bounding box center [275, 68] width 14 height 15
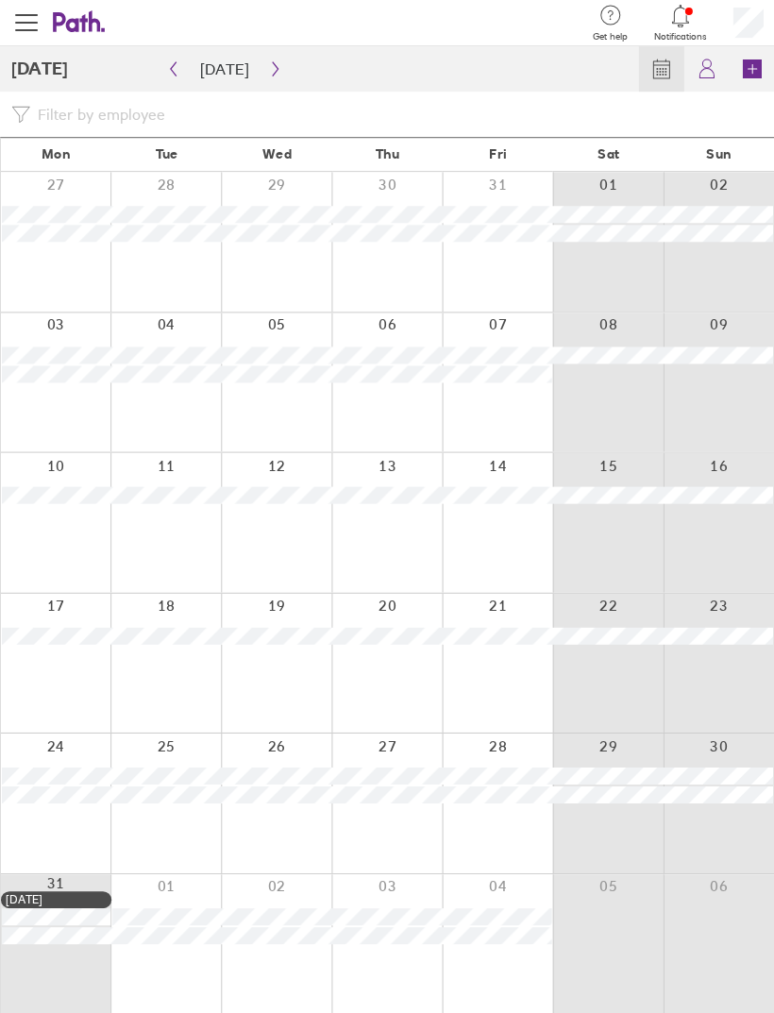
click at [274, 65] on icon "button" at bounding box center [275, 68] width 14 height 15
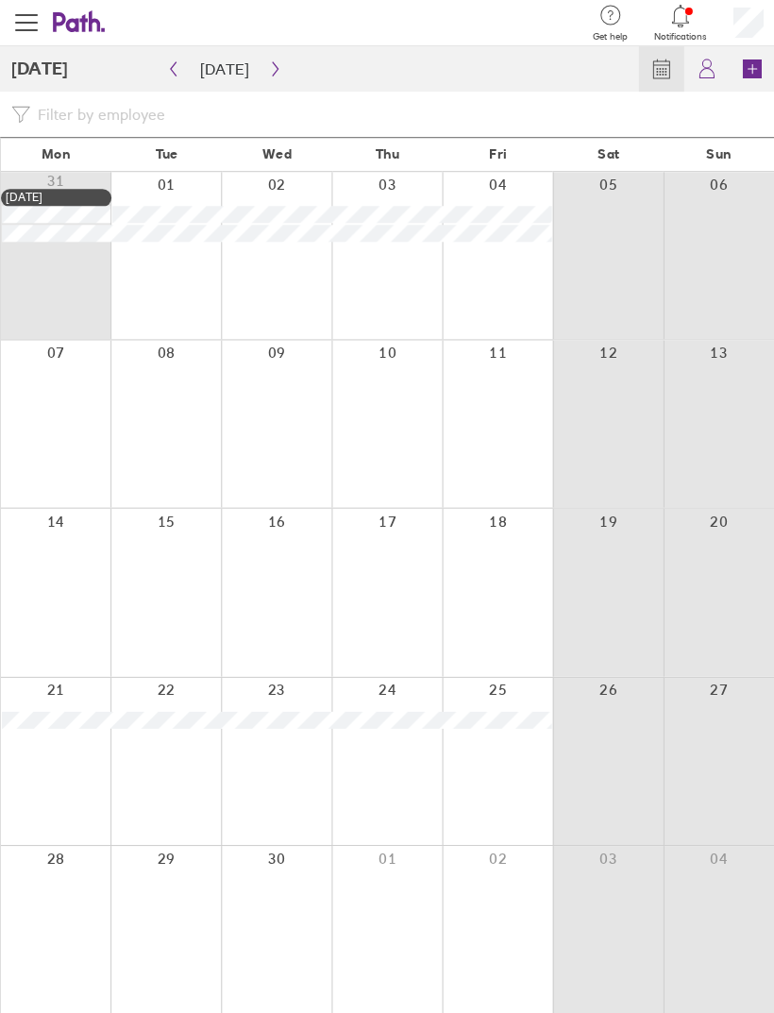
click at [268, 69] on icon "button" at bounding box center [275, 68] width 14 height 15
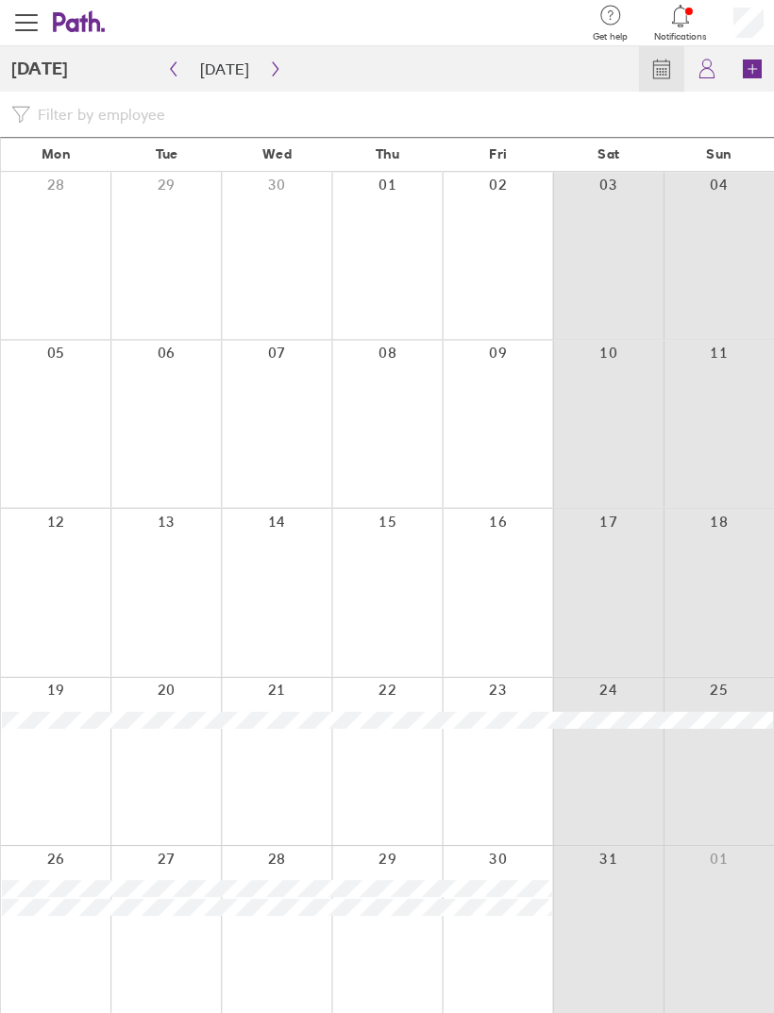
click at [171, 75] on icon "button" at bounding box center [173, 68] width 14 height 15
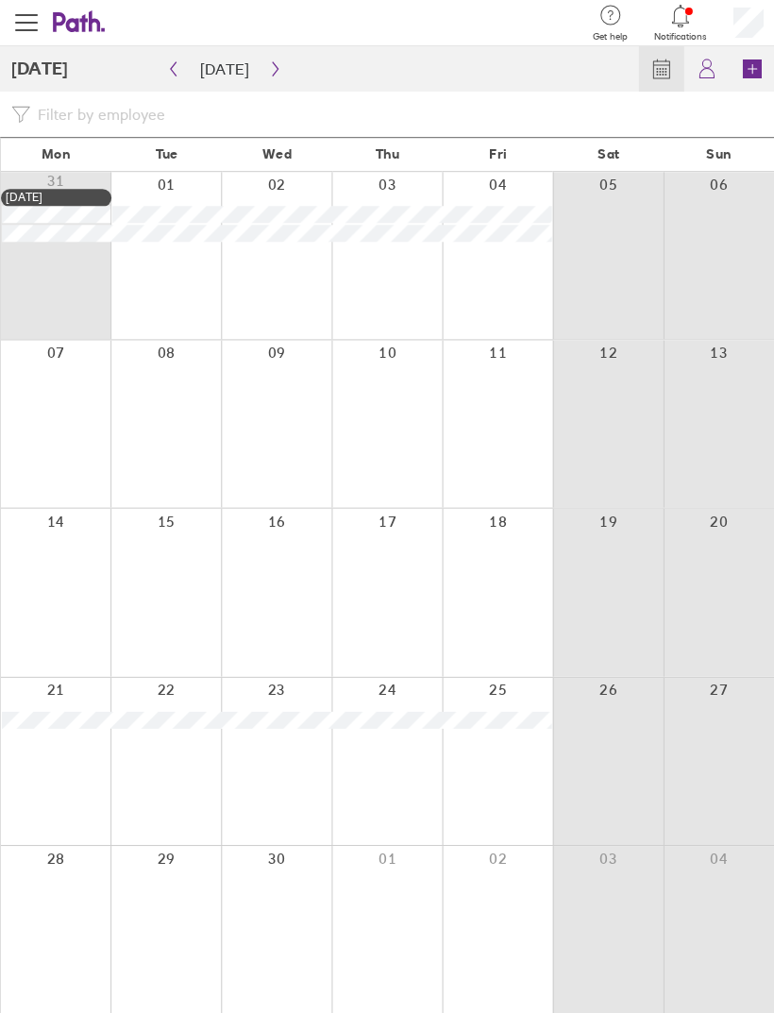
scroll to position [1, 0]
click at [273, 73] on icon "button" at bounding box center [275, 68] width 14 height 15
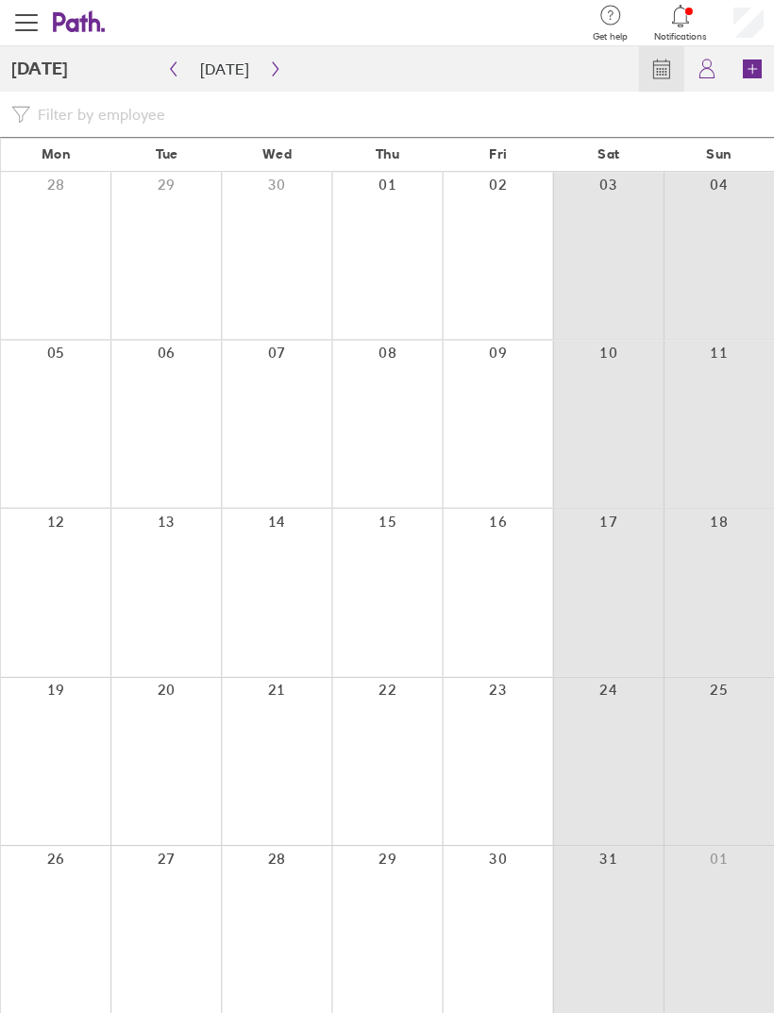
scroll to position [0, 0]
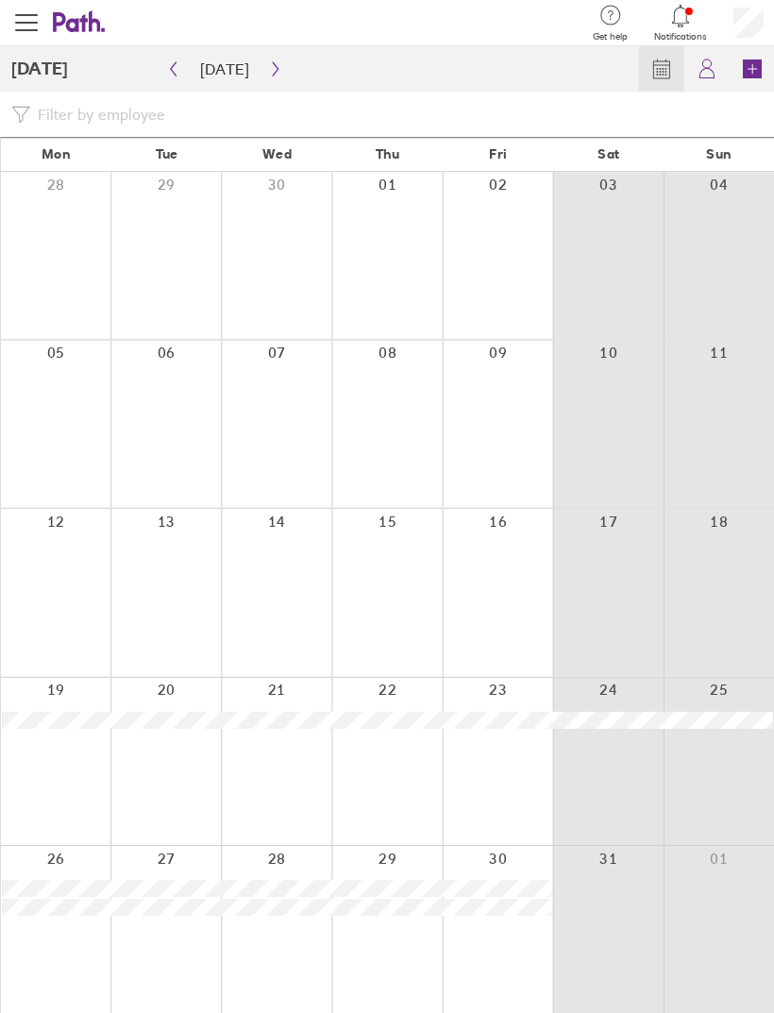
click at [166, 62] on icon "button" at bounding box center [173, 68] width 14 height 15
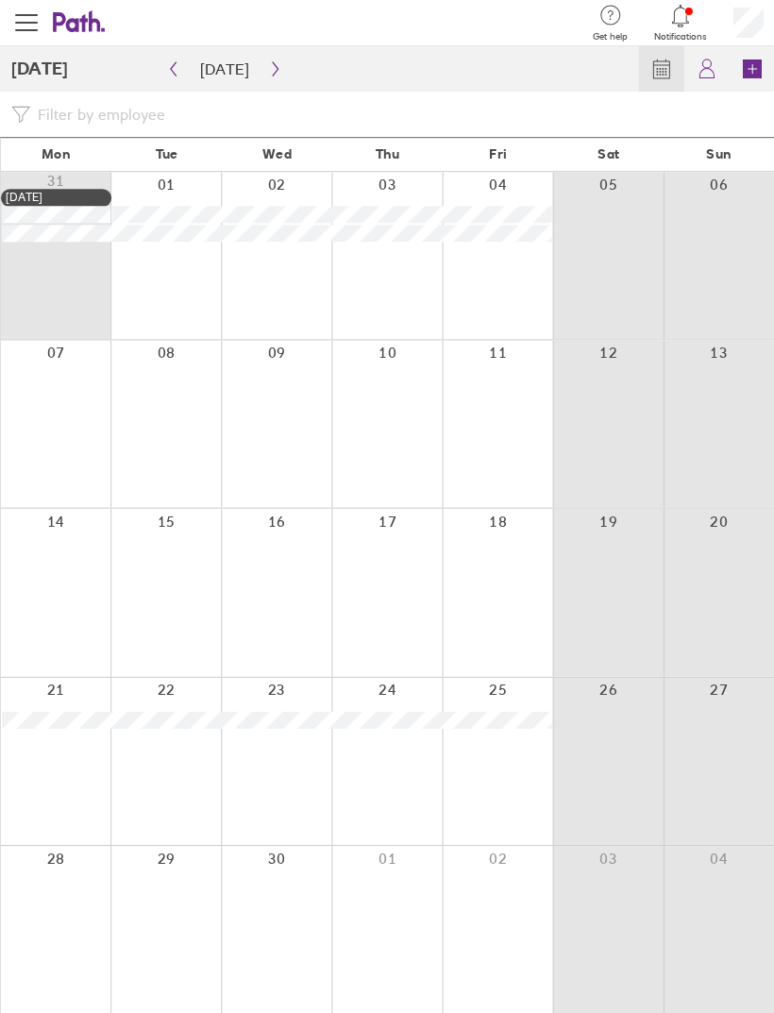
scroll to position [1, 0]
click at [272, 70] on icon "button" at bounding box center [275, 68] width 14 height 15
